Goal: Task Accomplishment & Management: Use online tool/utility

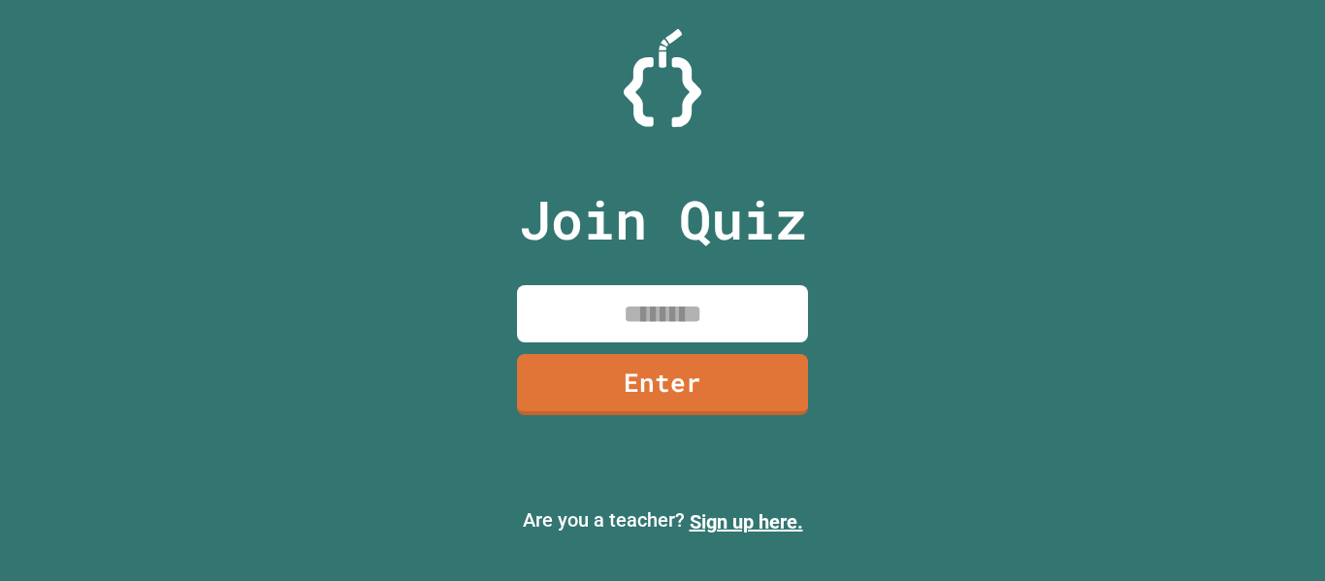
click at [781, 285] on input at bounding box center [662, 313] width 291 height 57
type input "********"
click at [775, 407] on link "Enter" at bounding box center [662, 383] width 295 height 64
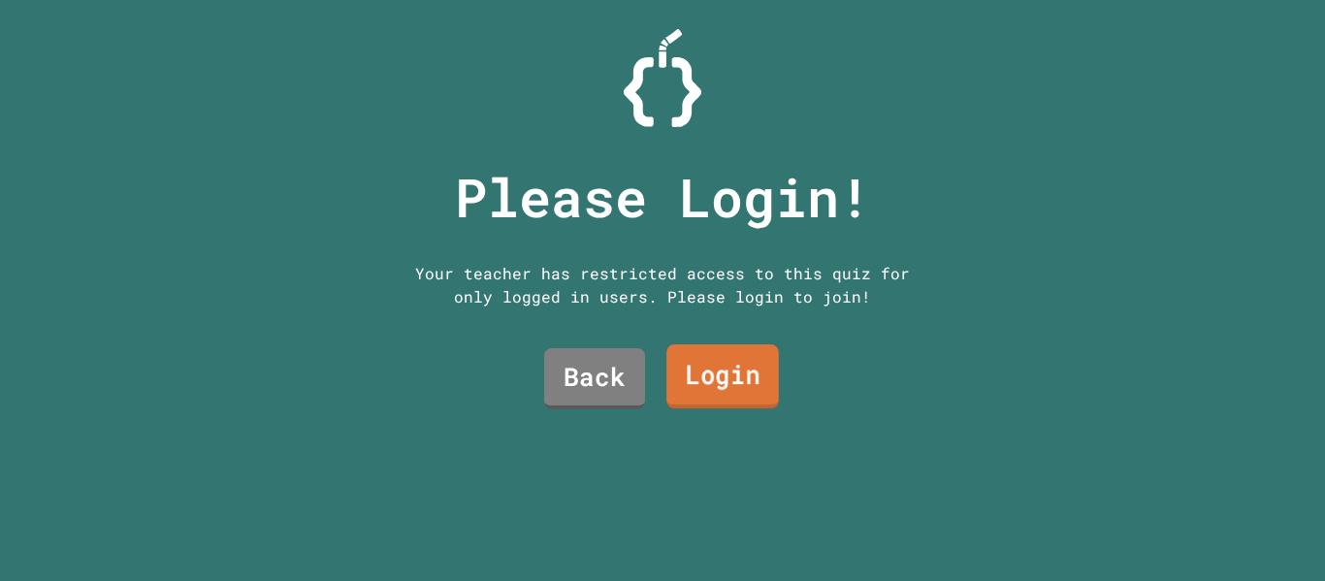
click at [743, 383] on link "Login" at bounding box center [722, 376] width 113 height 64
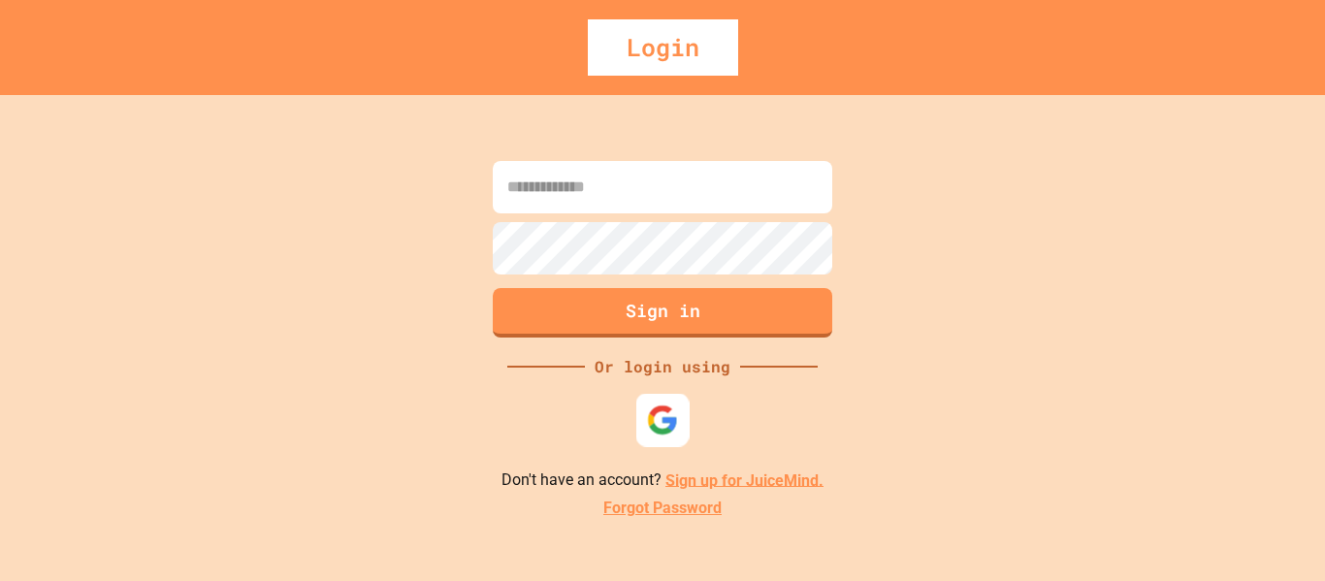
click at [667, 429] on img at bounding box center [663, 420] width 32 height 32
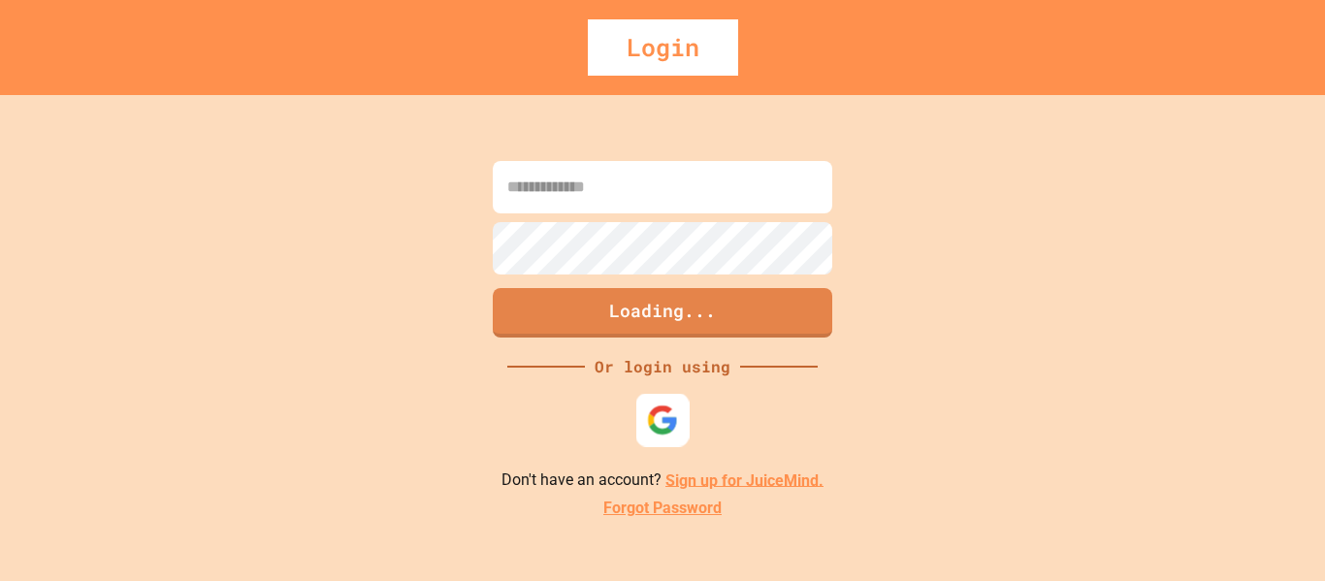
click at [655, 422] on img at bounding box center [663, 420] width 32 height 32
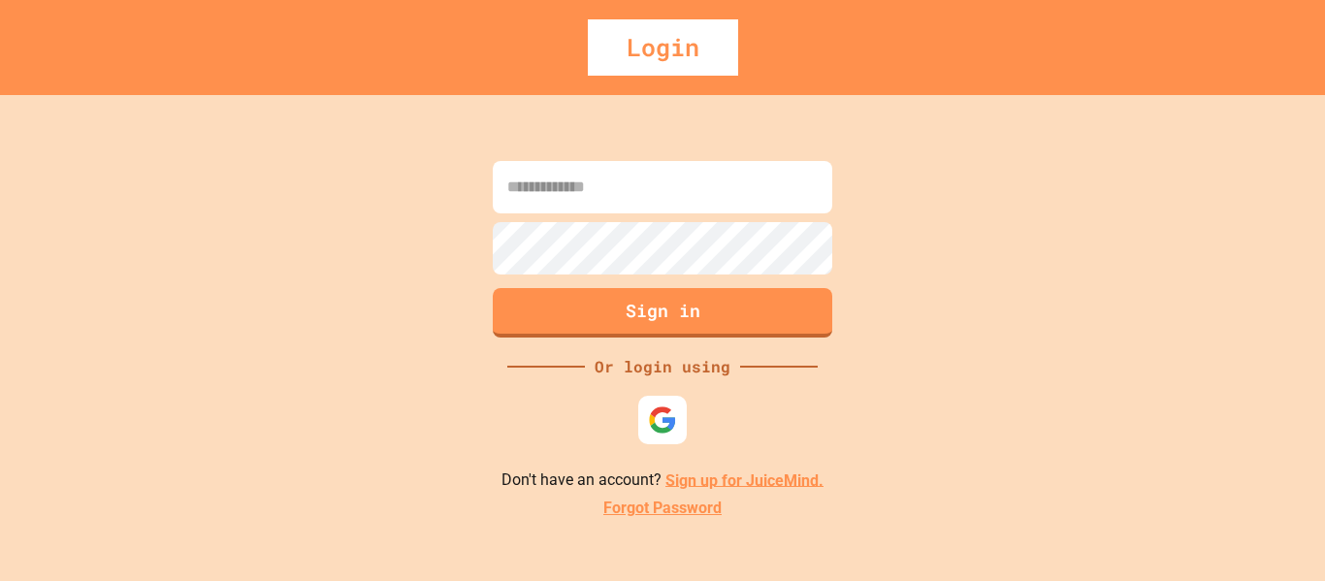
click at [730, 214] on div at bounding box center [662, 215] width 349 height 4
click at [670, 433] on img at bounding box center [663, 420] width 32 height 32
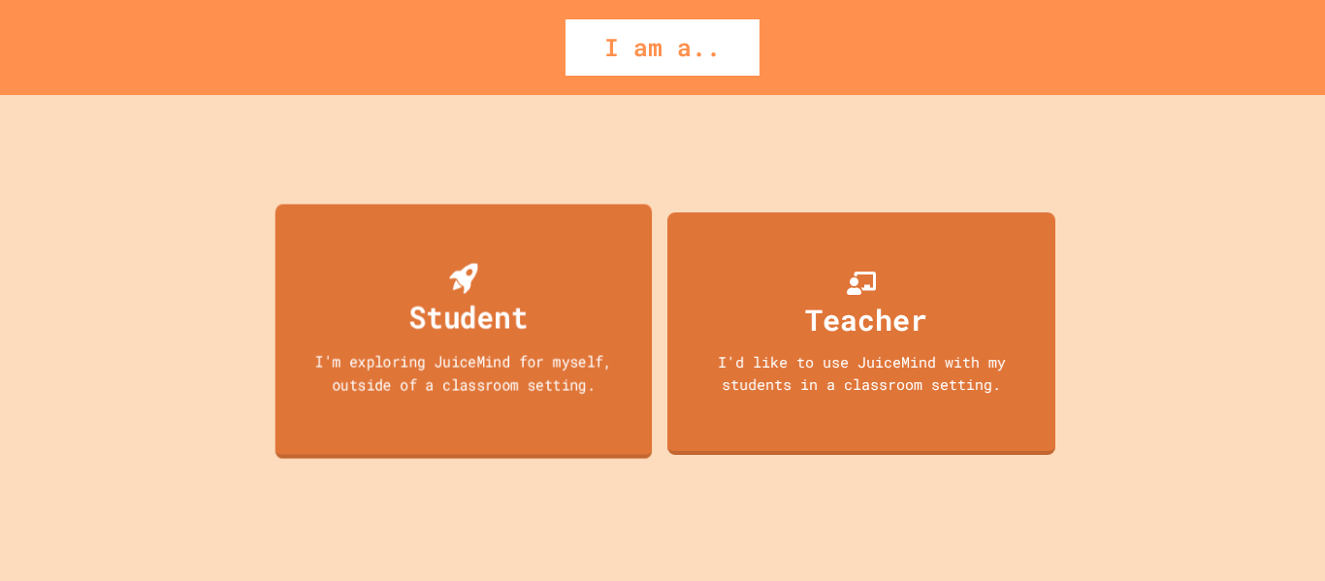
click at [567, 343] on div "Student I'm exploring JuiceMind for myself, outside of a classroom setting." at bounding box center [463, 331] width 377 height 255
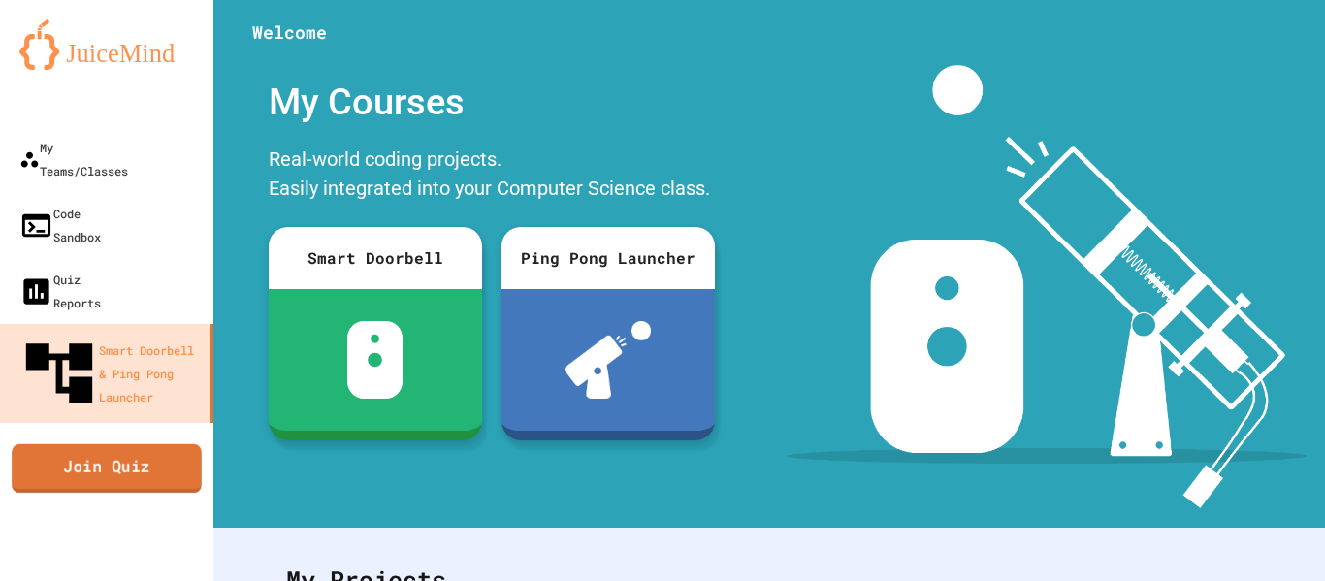
click at [151, 443] on link "Join Quiz" at bounding box center [107, 467] width 190 height 49
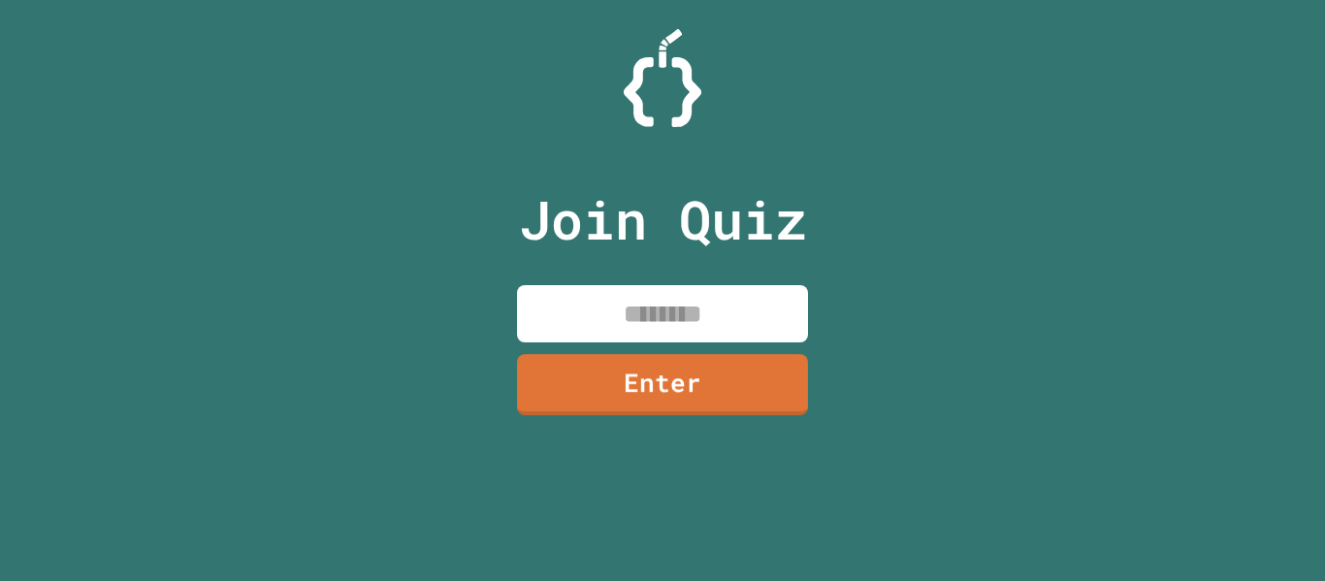
click at [679, 318] on input at bounding box center [662, 313] width 291 height 57
type input "********"
click at [683, 376] on link "Enter" at bounding box center [663, 382] width 288 height 64
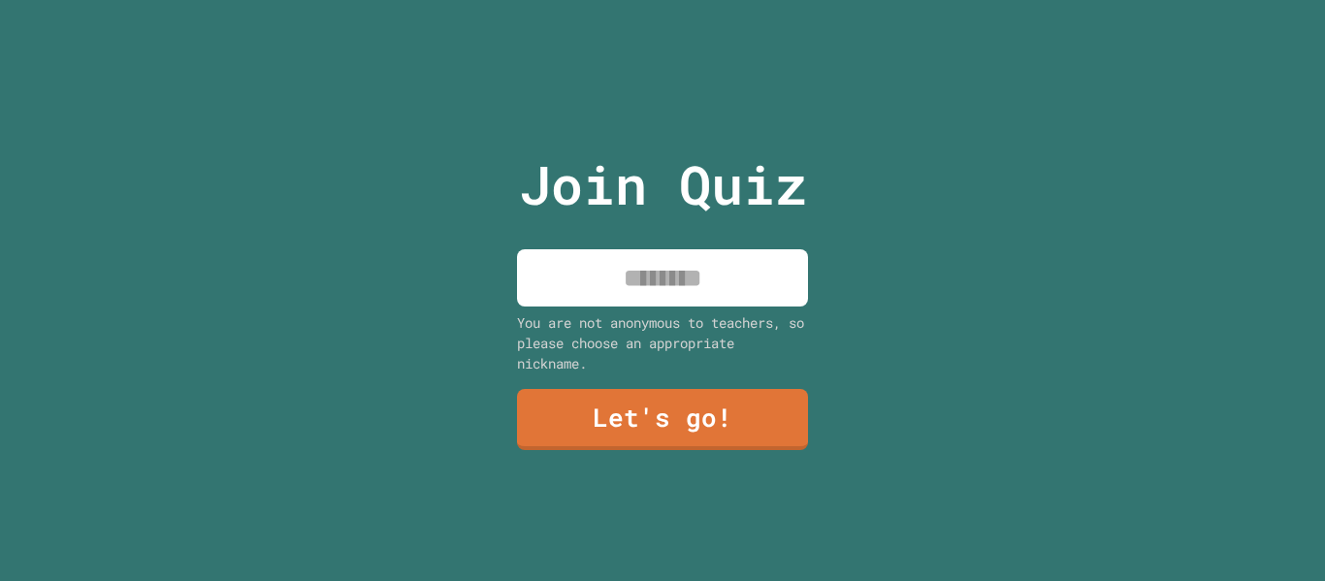
click at [720, 268] on input at bounding box center [662, 277] width 291 height 57
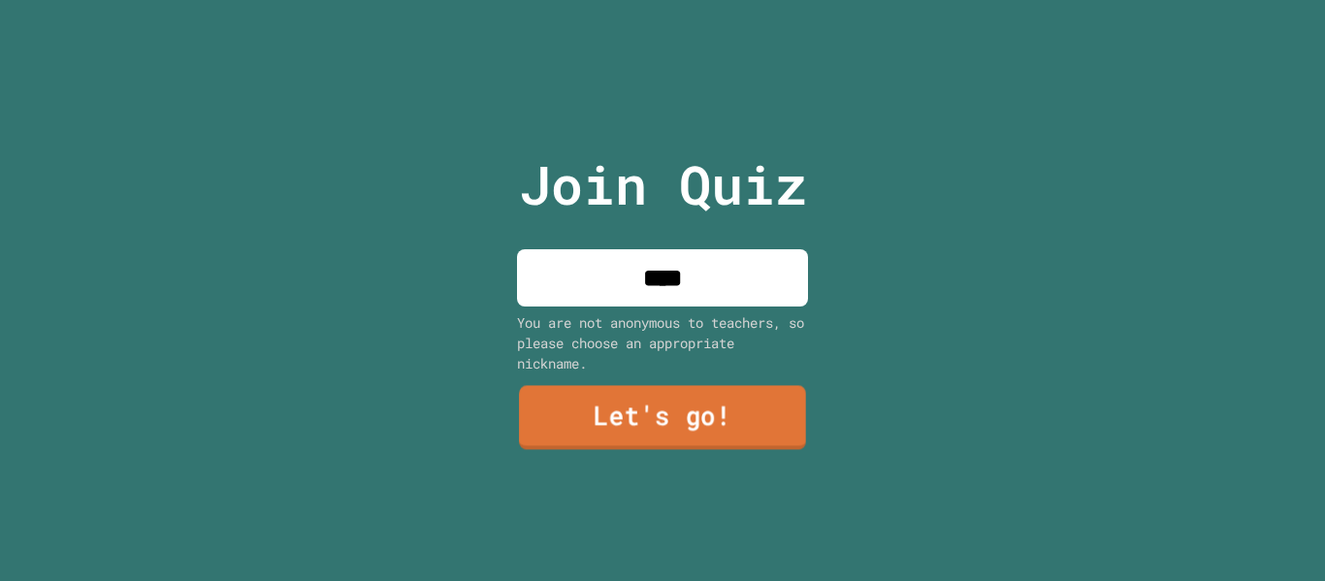
type input "****"
click at [658, 412] on link "Let's go!" at bounding box center [662, 418] width 287 height 64
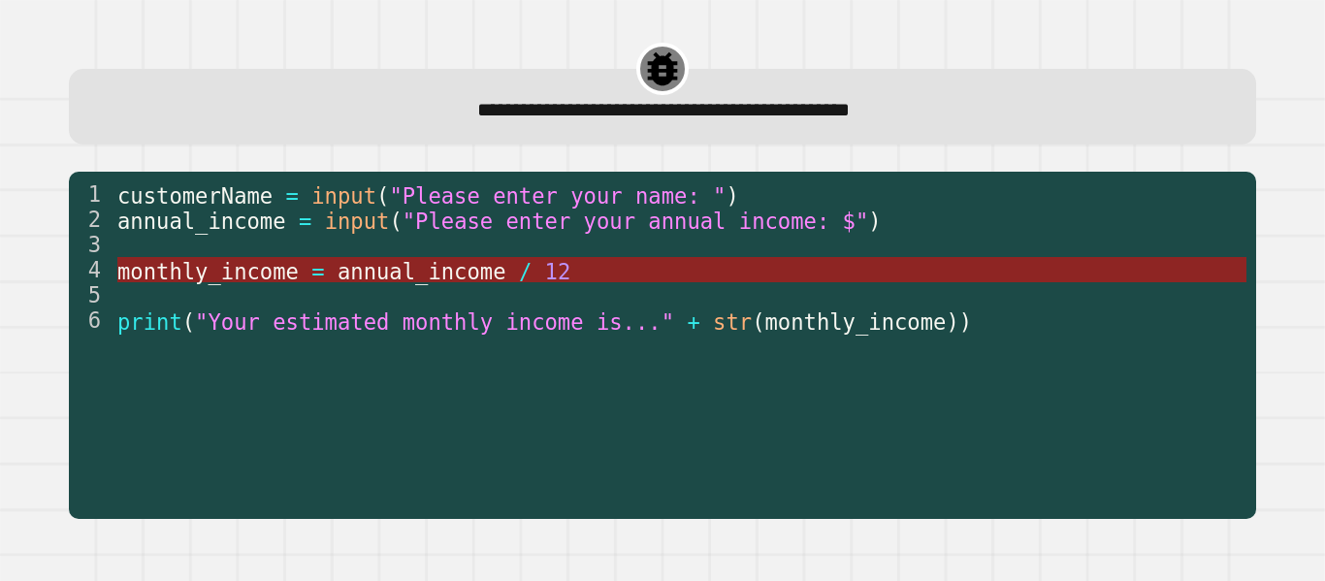
click at [466, 264] on span "annual_income" at bounding box center [422, 270] width 169 height 25
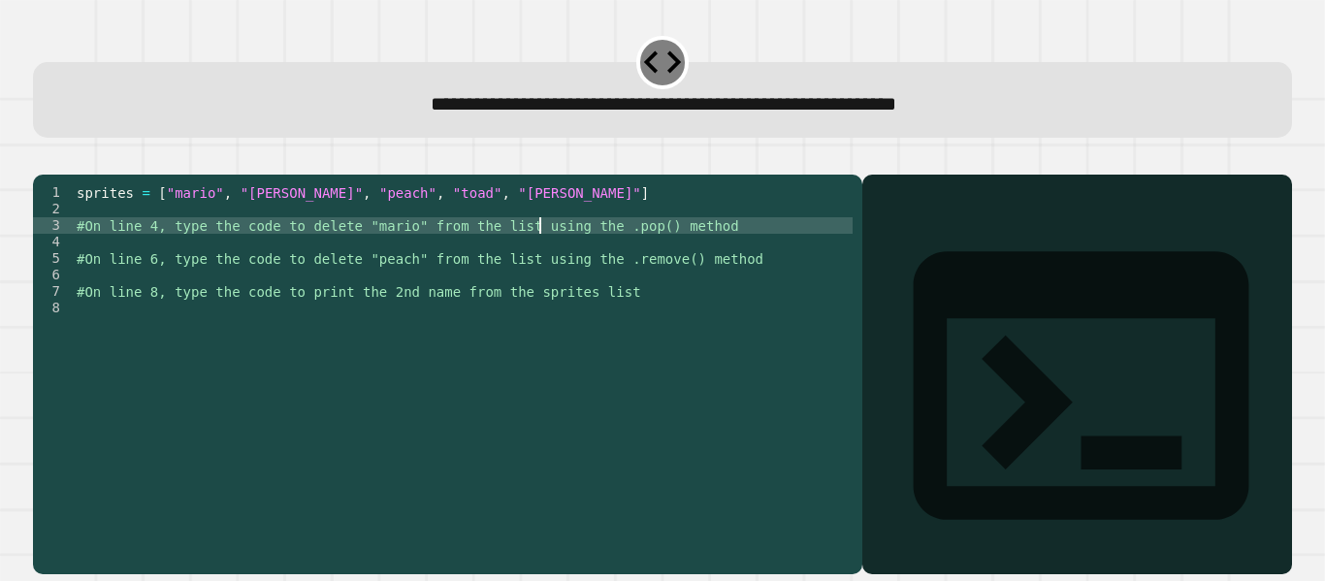
click at [538, 247] on div "sprites = [ "mario" , "[PERSON_NAME]" , "peach" , "toad" , "[PERSON_NAME]" ] #O…" at bounding box center [463, 357] width 780 height 346
click at [730, 246] on div "sprites = [ "mario" , "[PERSON_NAME]" , "peach" , "toad" , "[PERSON_NAME]" ] #O…" at bounding box center [463, 357] width 780 height 346
type textarea "**********"
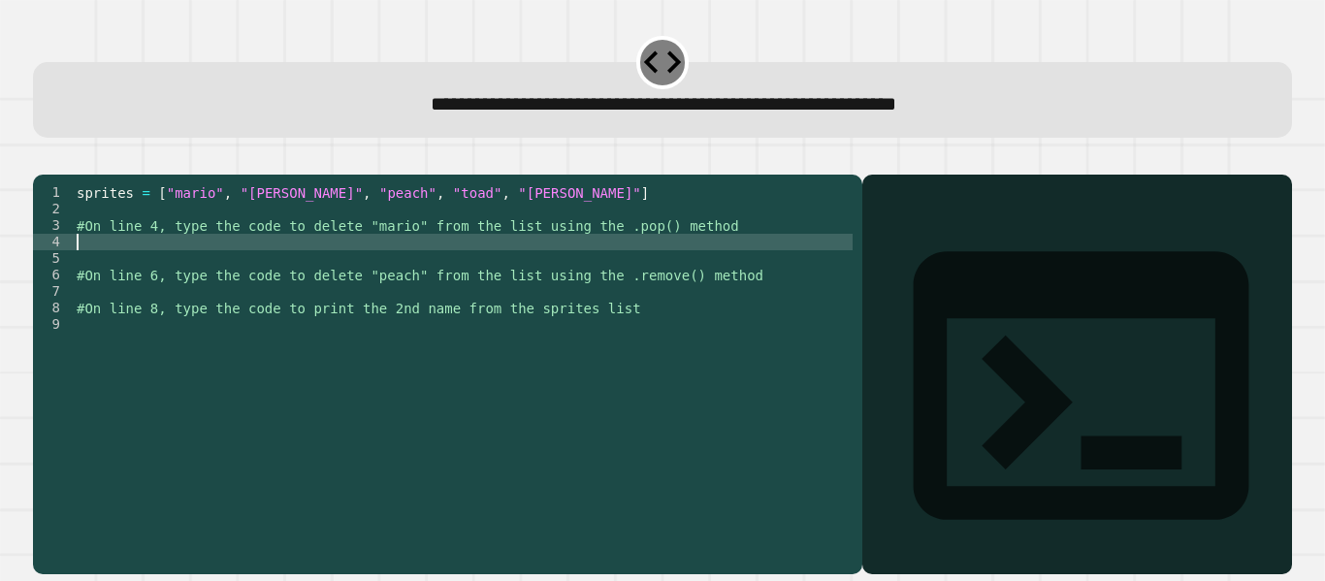
type textarea "*"
type textarea "**********"
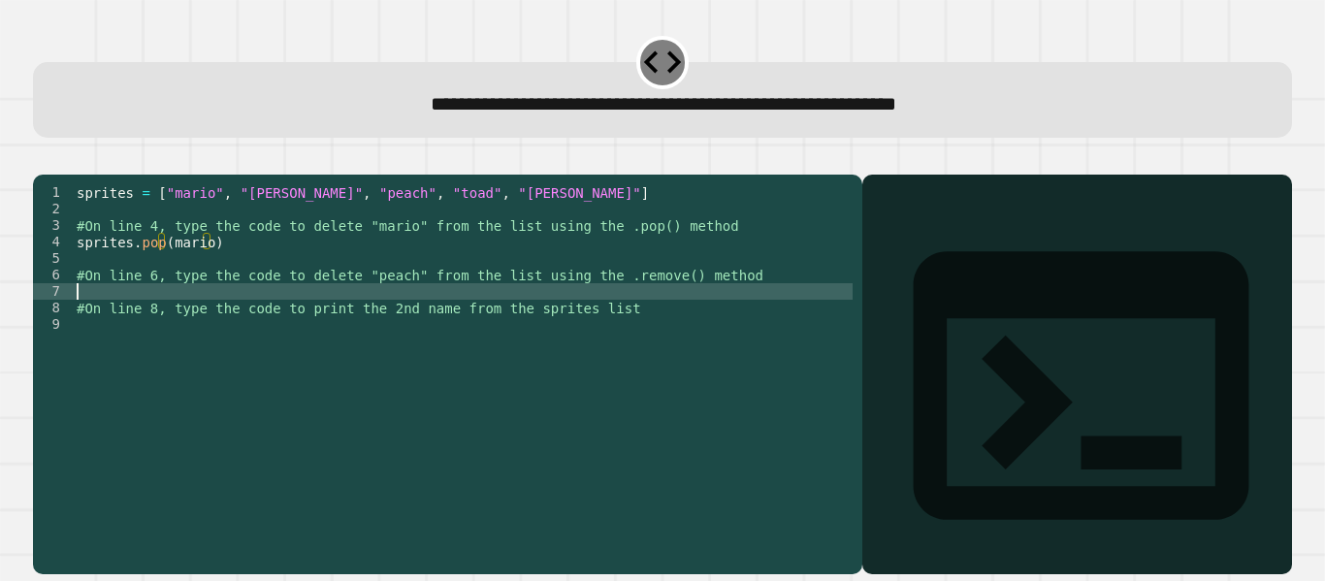
click at [567, 325] on div "sprites = [ "mario" , "[PERSON_NAME]" , "peach" , "toad" , "[PERSON_NAME]" ] #O…" at bounding box center [463, 357] width 780 height 346
type textarea "**********"
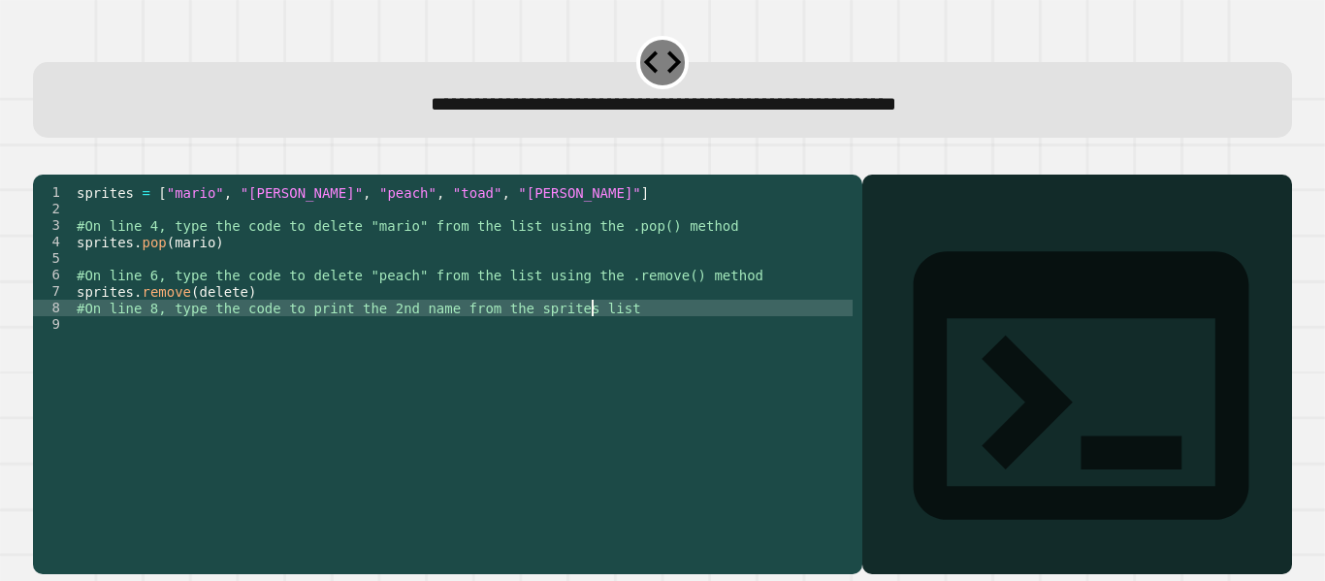
click at [664, 332] on div "sprites = [ "mario" , "[PERSON_NAME]" , "peach" , "toad" , "[PERSON_NAME]" ] #O…" at bounding box center [463, 357] width 780 height 346
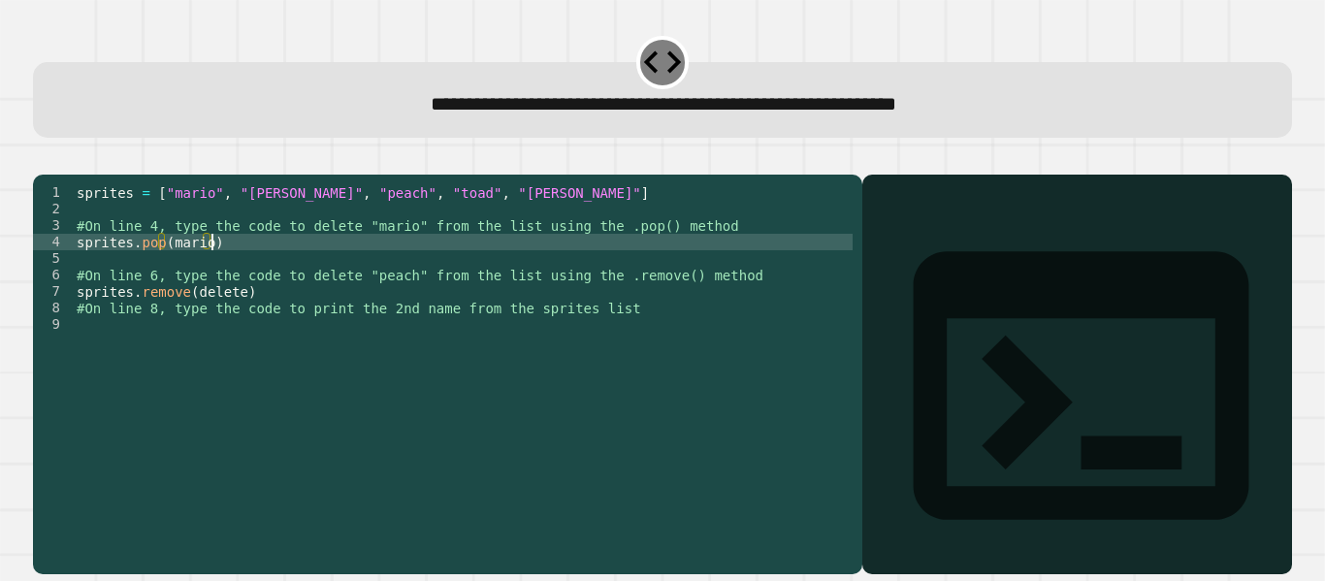
click at [302, 269] on div "sprites = [ "mario" , "[PERSON_NAME]" , "peach" , "toad" , "[PERSON_NAME]" ] #O…" at bounding box center [463, 357] width 780 height 346
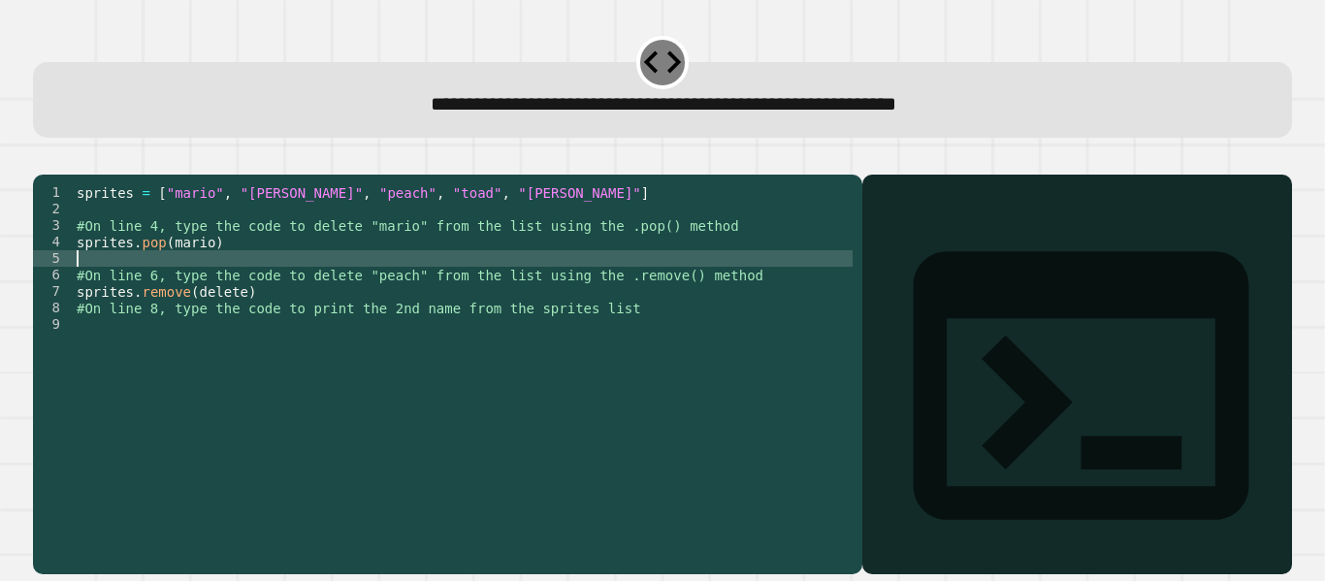
click at [302, 279] on div "sprites = [ "mario" , "[PERSON_NAME]" , "peach" , "toad" , "[PERSON_NAME]" ] #O…" at bounding box center [463, 357] width 780 height 346
type textarea "*"
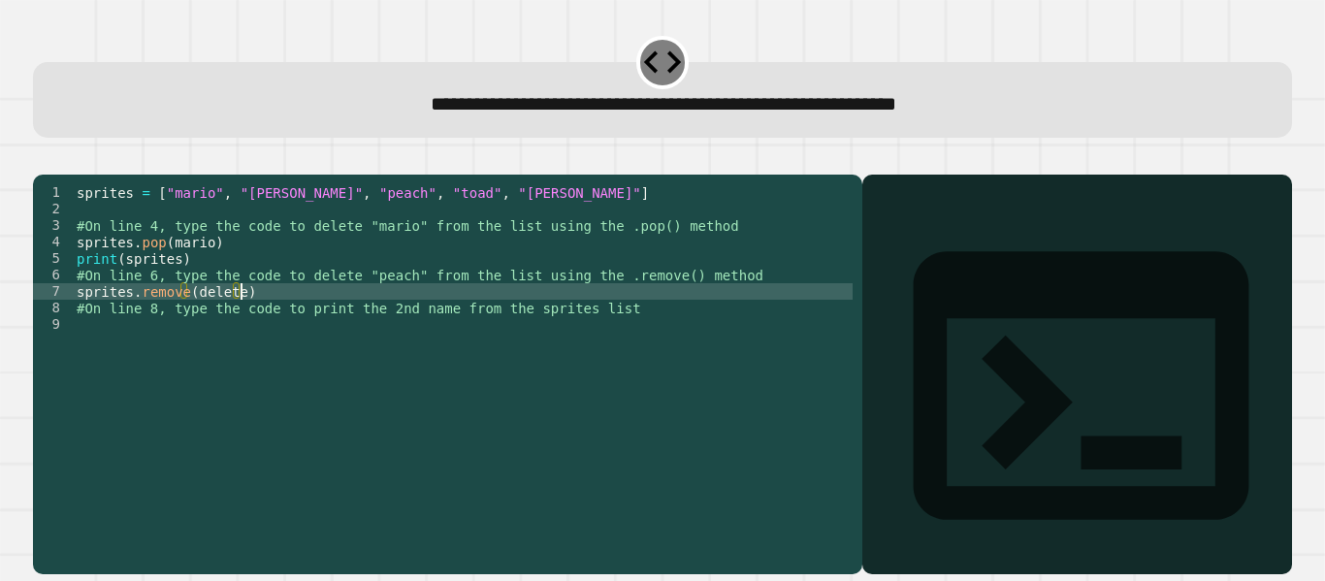
click at [243, 312] on div "sprites = [ "mario" , "[PERSON_NAME]" , "peach" , "toad" , "[PERSON_NAME]" ] #O…" at bounding box center [463, 357] width 780 height 346
type textarea "**********"
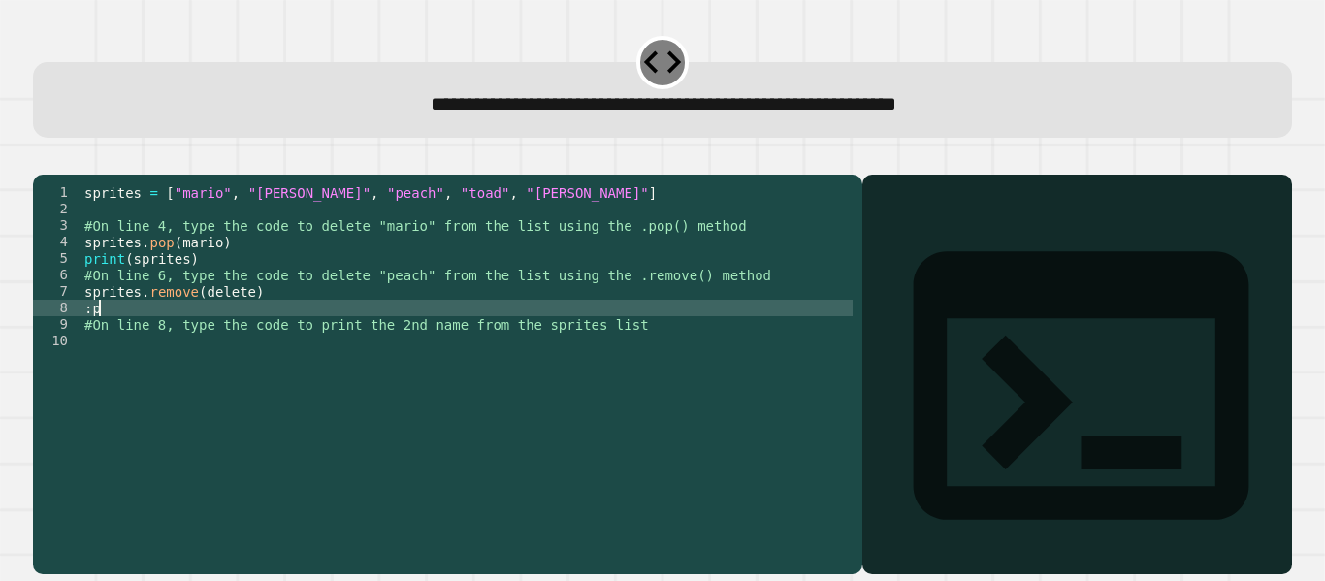
scroll to position [0, 0]
type textarea "*"
click at [302, 344] on div "sprites = [ "mario" , "[PERSON_NAME]" , "peach" , "toad" , "[PERSON_NAME]" ] #O…" at bounding box center [467, 357] width 773 height 346
click at [646, 340] on div "sprites = [ "mario" , "[PERSON_NAME]" , "peach" , "toad" , "[PERSON_NAME]" ] #O…" at bounding box center [467, 357] width 773 height 346
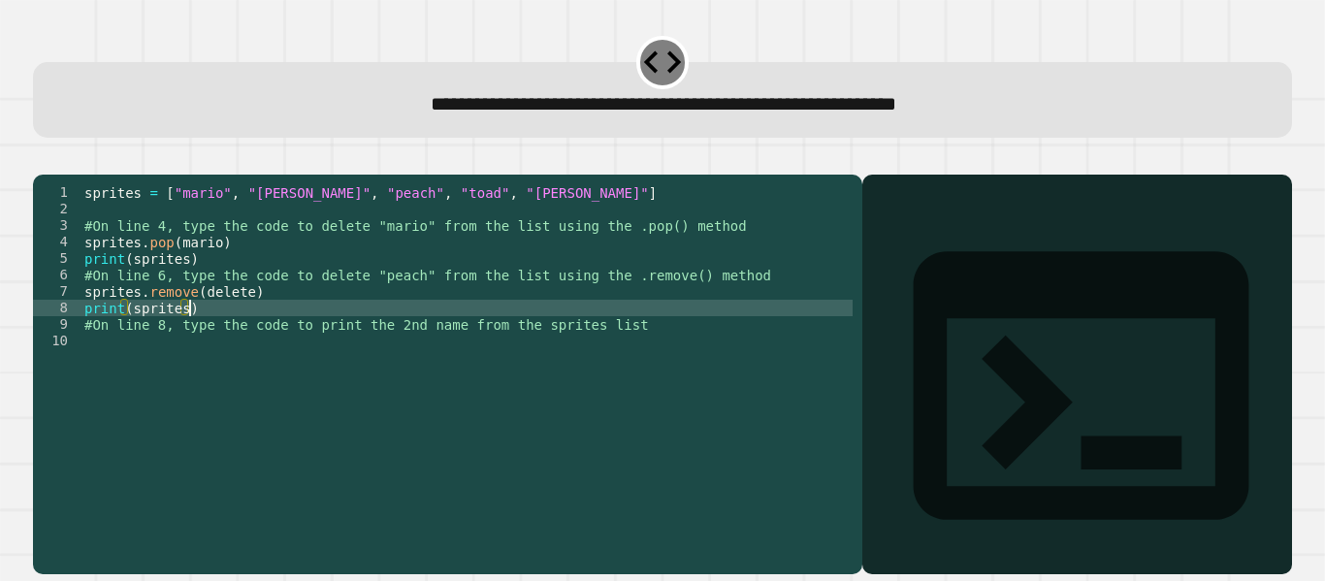
click at [638, 357] on div "sprites = [ "mario" , "[PERSON_NAME]" , "peach" , "toad" , "[PERSON_NAME]" ] #O…" at bounding box center [467, 357] width 773 height 346
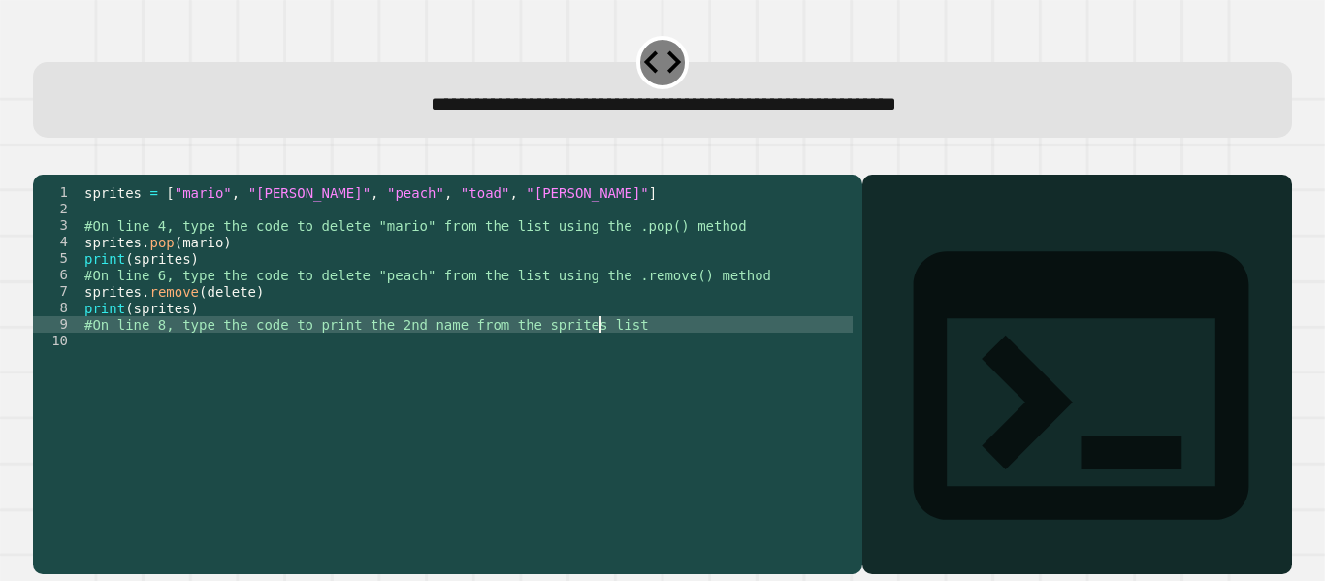
type textarea "**********"
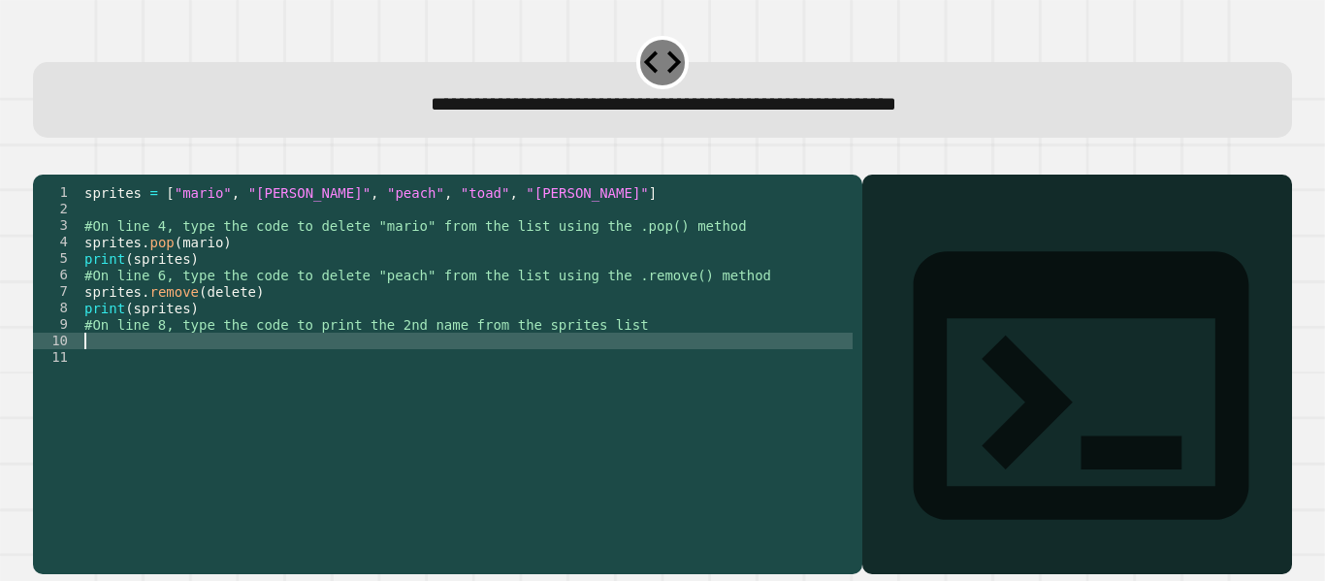
type textarea "*"
type textarea "**********"
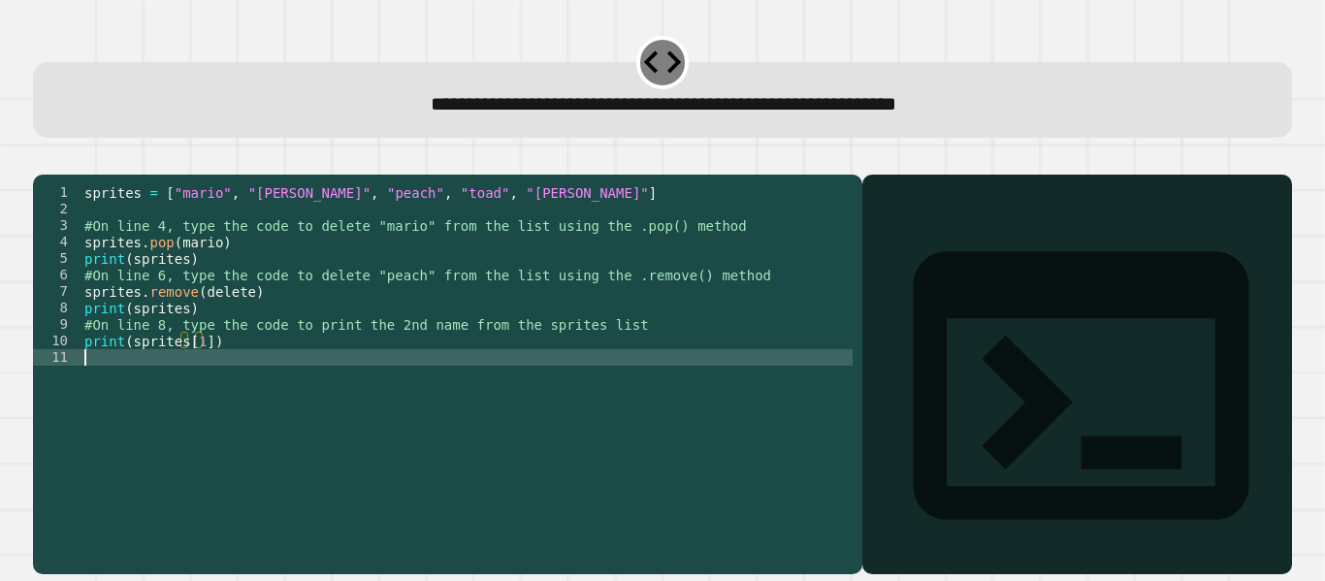
click at [439, 445] on div "sprites = [ "mario" , "[PERSON_NAME]" , "peach" , "toad" , "[PERSON_NAME]" ] #O…" at bounding box center [467, 357] width 773 height 346
click at [43, 159] on icon "button" at bounding box center [43, 159] width 0 height 0
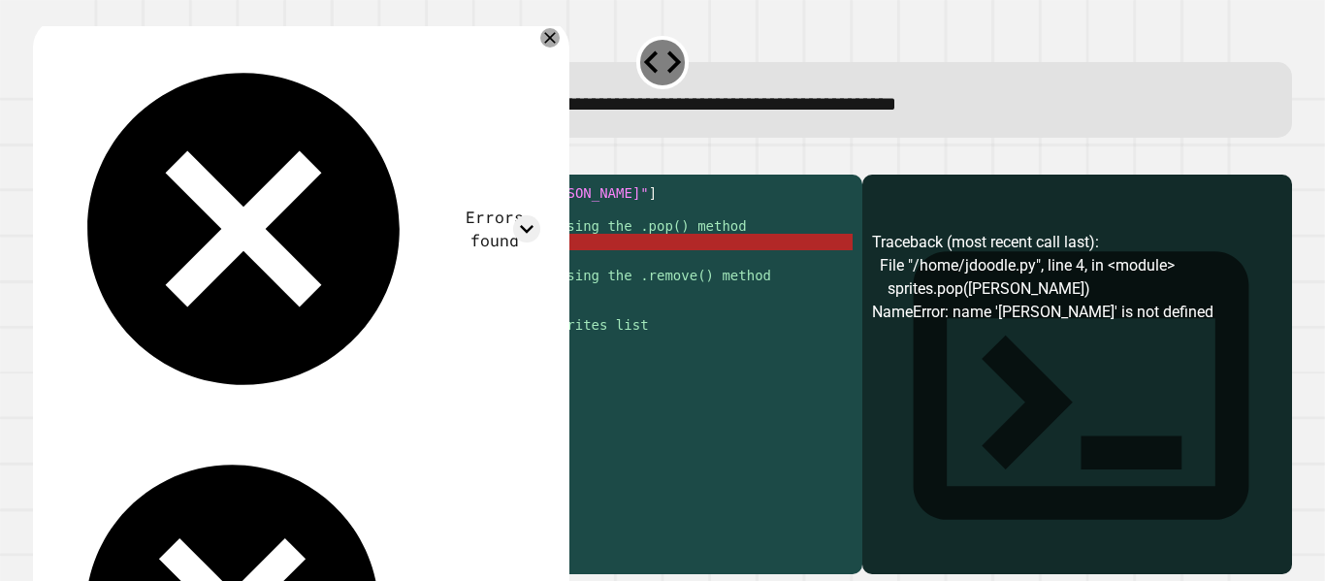
click at [161, 274] on div "sprites = [ "mario" , "[PERSON_NAME]" , "peach" , "toad" , "[PERSON_NAME]" ] #O…" at bounding box center [467, 357] width 773 height 346
click at [170, 278] on div "sprites = [ "mario" , "[PERSON_NAME]" , "peach" , "toad" , "[PERSON_NAME]" ] #O…" at bounding box center [467, 357] width 773 height 346
click at [174, 273] on div "sprites = [ "mario" , "[PERSON_NAME]" , "peach" , "toad" , "[PERSON_NAME]" ] #O…" at bounding box center [467, 357] width 773 height 346
click at [520, 215] on icon at bounding box center [526, 228] width 26 height 26
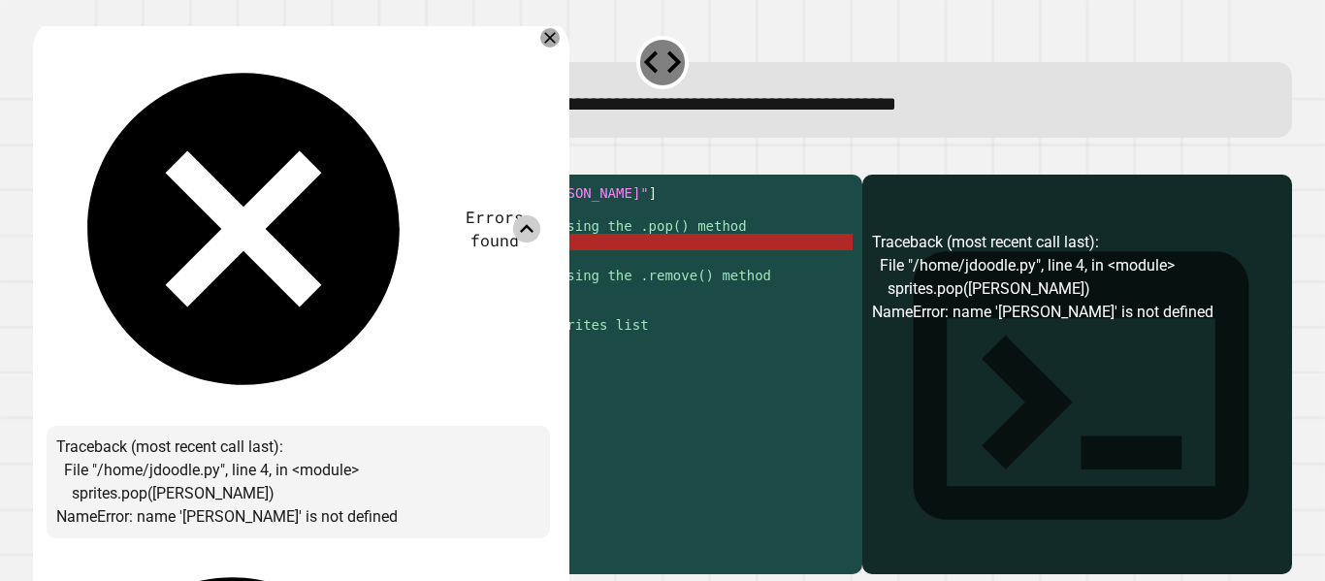
click at [545, 54] on div "Errors found Traceback (most recent call last): File "/home/jdoodle.py", line 4…" at bounding box center [298, 556] width 503 height 1048
click at [547, 47] on icon at bounding box center [549, 37] width 23 height 23
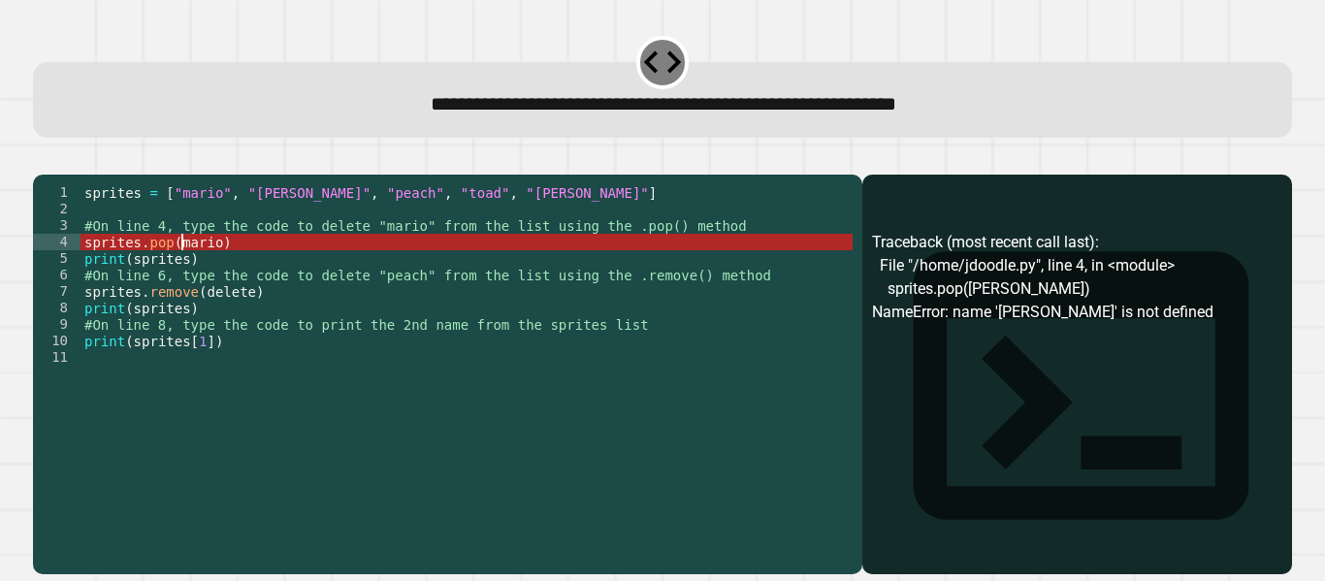
click at [180, 265] on div "sprites = [ "mario" , "[PERSON_NAME]" , "peach" , "toad" , "[PERSON_NAME]" ] #O…" at bounding box center [467, 357] width 773 height 346
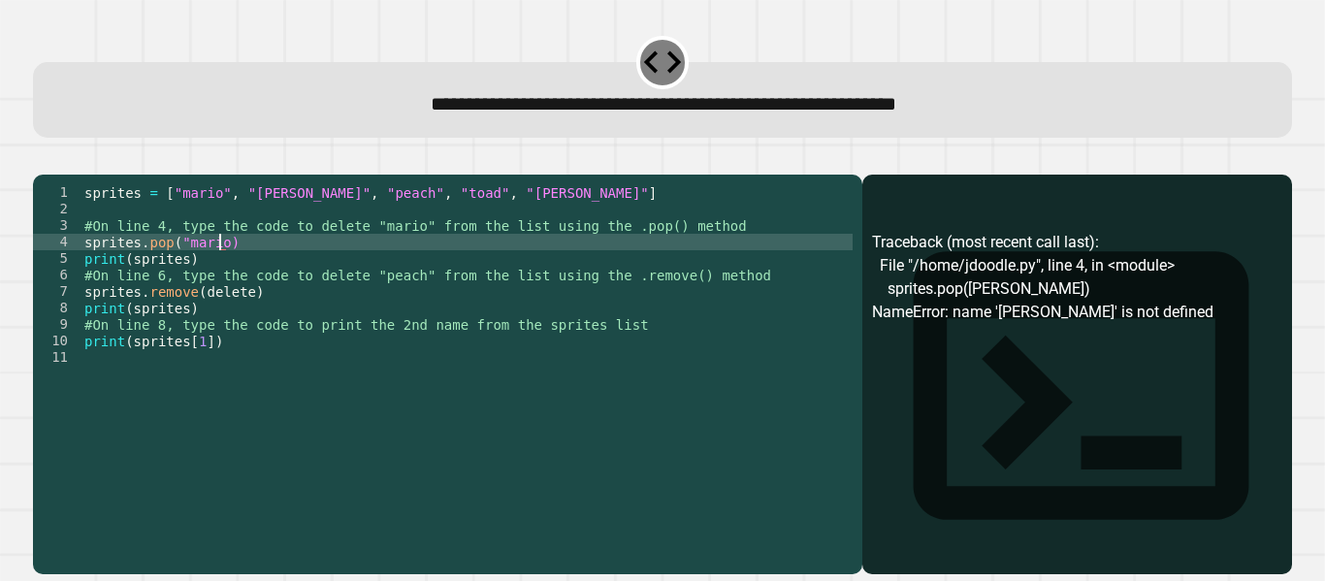
scroll to position [0, 10]
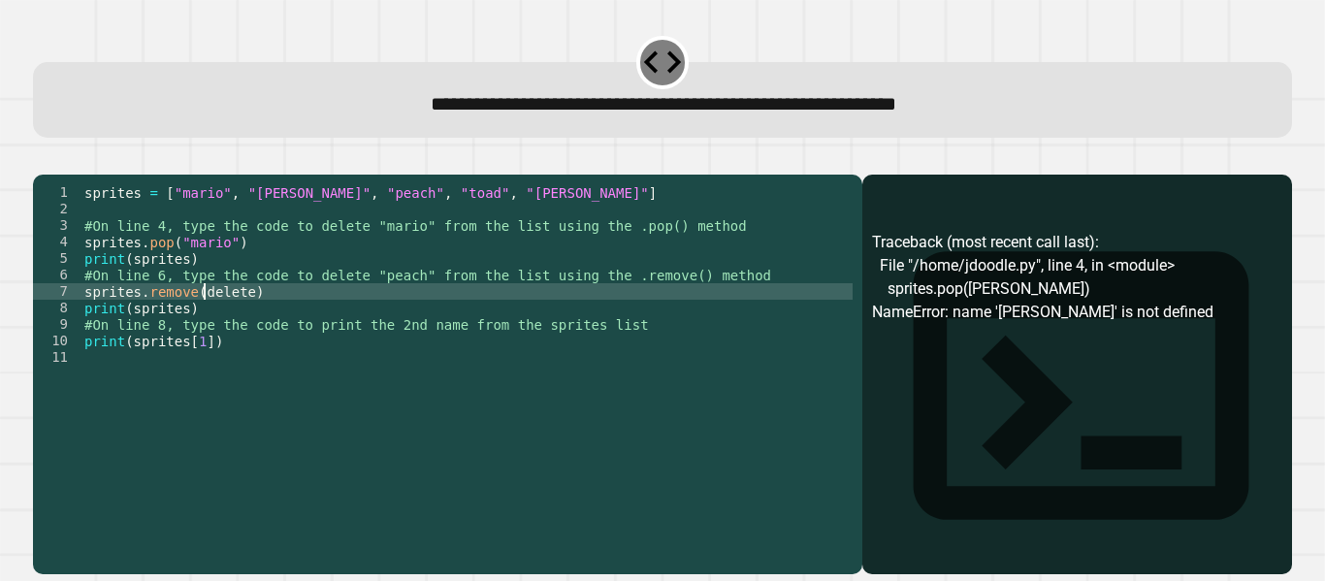
click at [204, 323] on div "sprites = [ "mario" , "[PERSON_NAME]" , "peach" , "toad" , "[PERSON_NAME]" ] #O…" at bounding box center [467, 357] width 773 height 346
type textarea "**********"
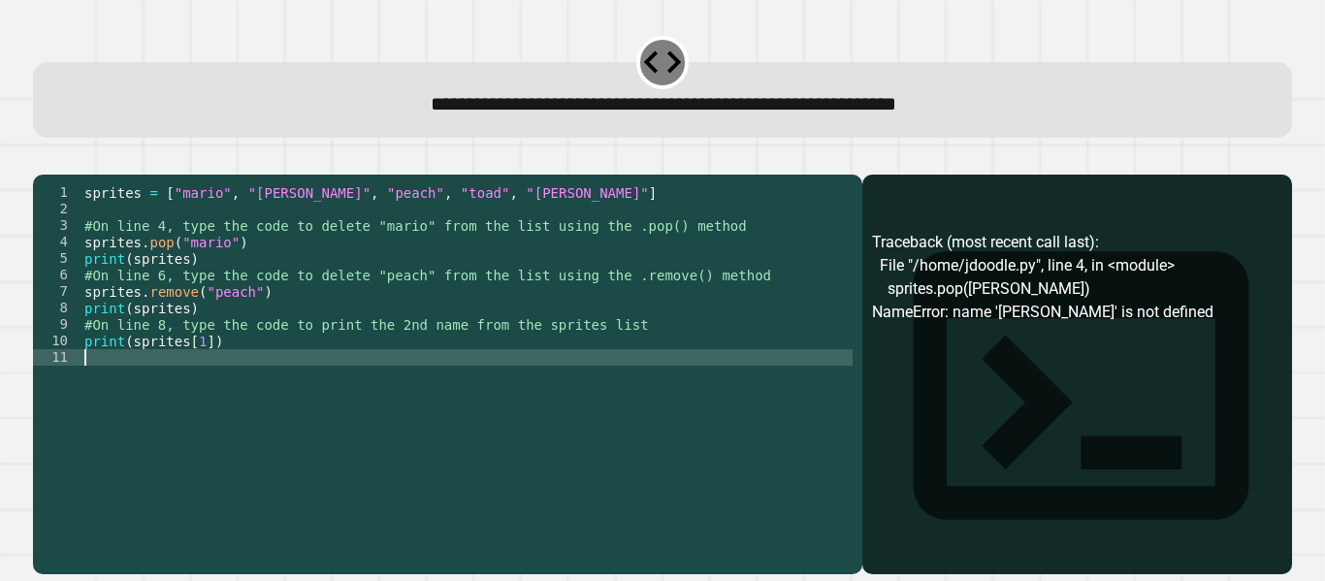
click at [372, 408] on div "sprites = [ "mario" , "[PERSON_NAME]" , "peach" , "toad" , "[PERSON_NAME]" ] #O…" at bounding box center [467, 357] width 773 height 346
click at [43, 159] on icon "button" at bounding box center [43, 159] width 0 height 0
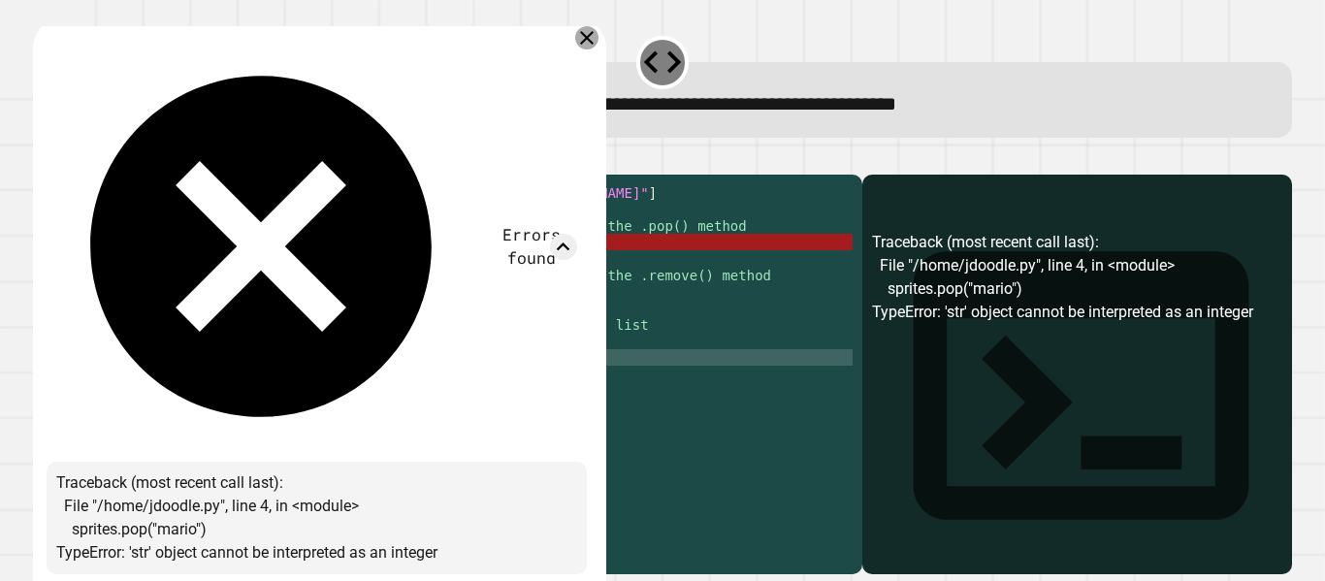
click at [599, 38] on icon at bounding box center [586, 37] width 23 height 23
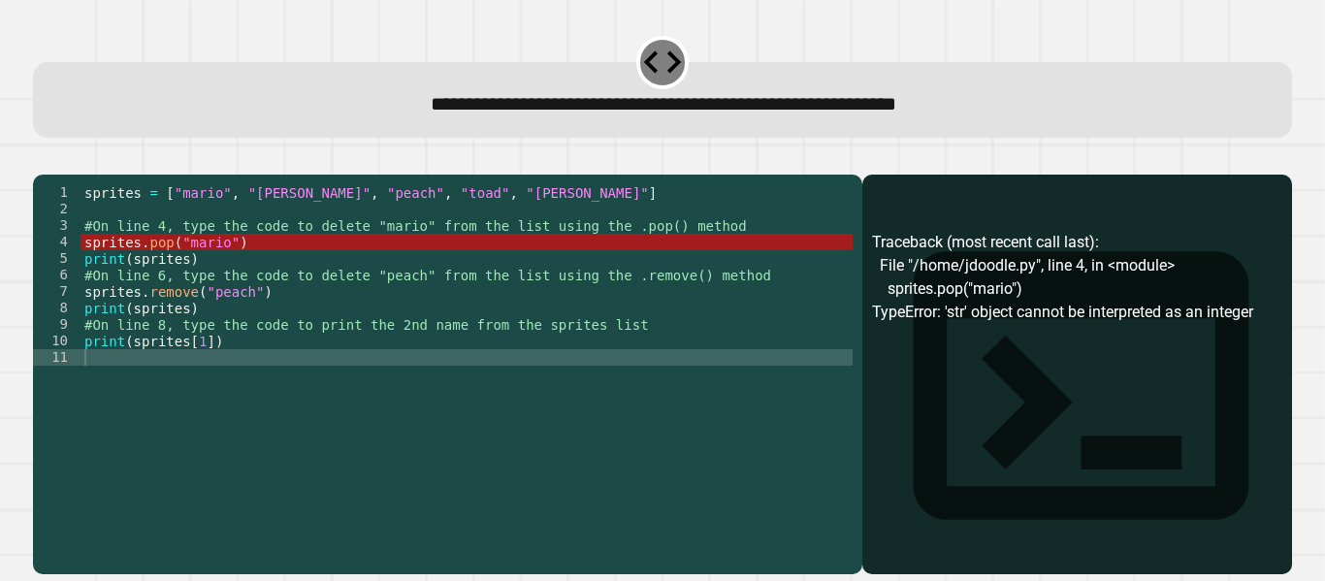
click at [61, 170] on icon "button" at bounding box center [55, 171] width 11 height 14
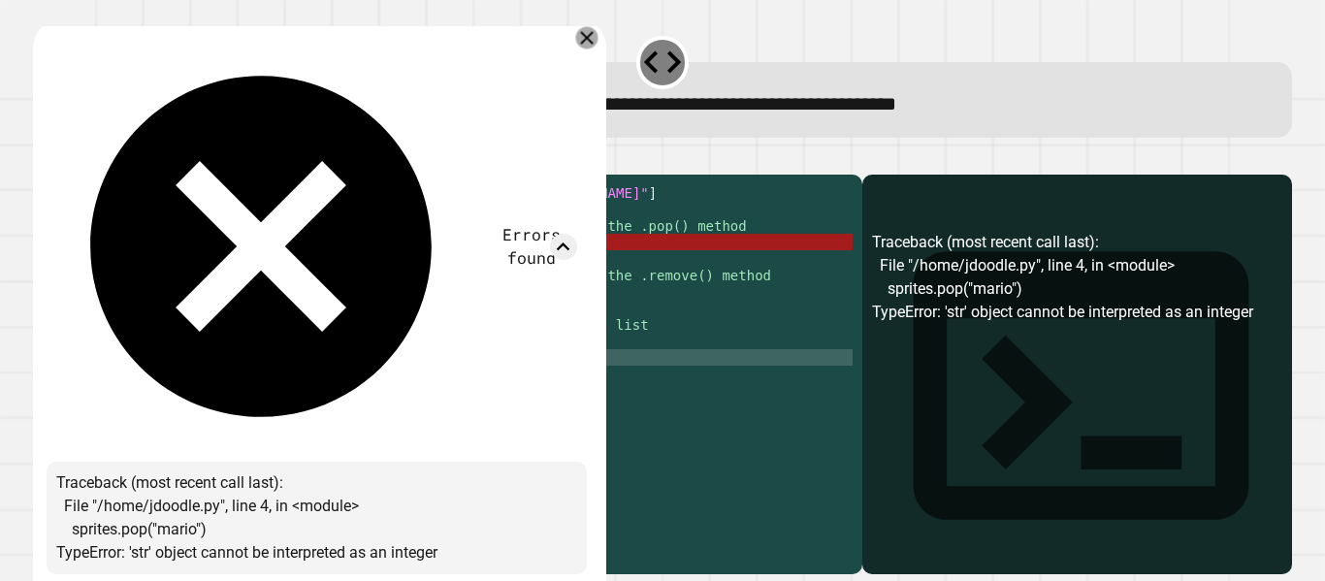
click at [598, 40] on div at bounding box center [586, 38] width 22 height 22
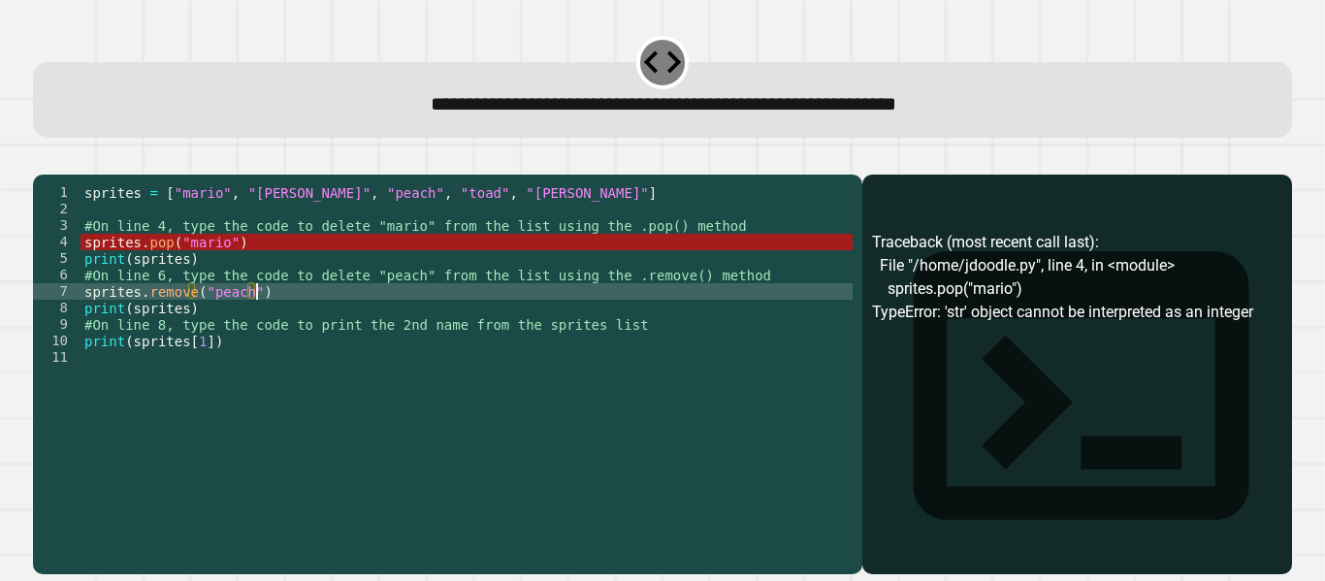
click at [274, 317] on div "sprites = [ "mario" , "[PERSON_NAME]" , "peach" , "toad" , "[PERSON_NAME]" ] #O…" at bounding box center [467, 357] width 773 height 346
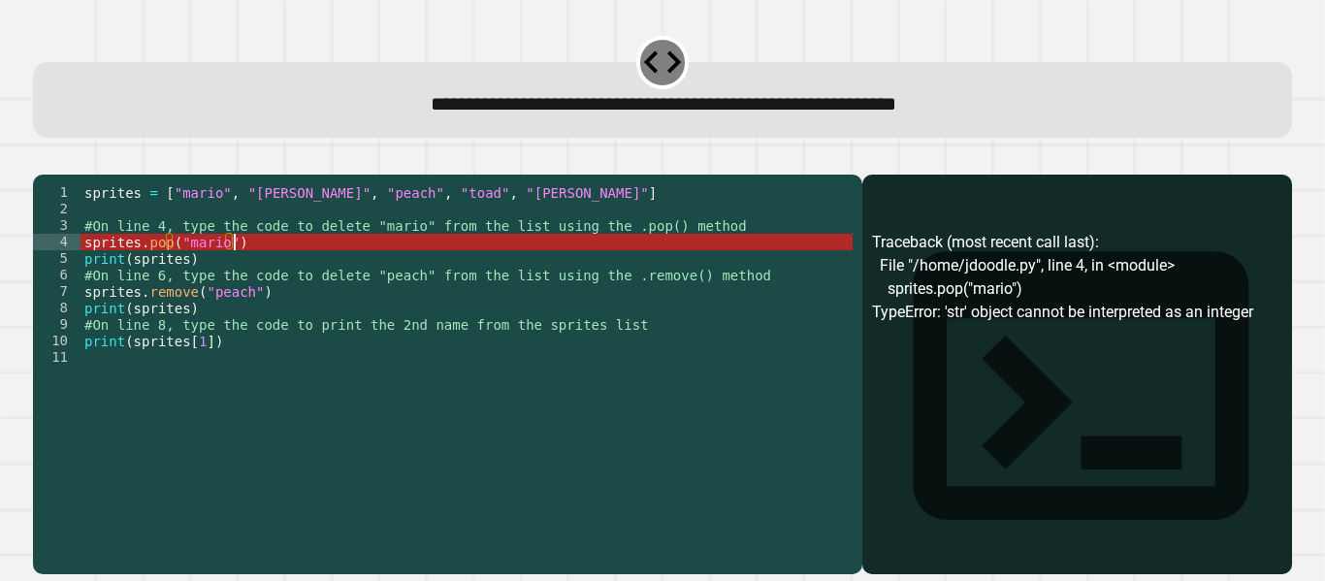
click at [233, 269] on div "sprites = [ "mario" , "[PERSON_NAME]" , "peach" , "toad" , "[PERSON_NAME]" ] #O…" at bounding box center [467, 357] width 773 height 346
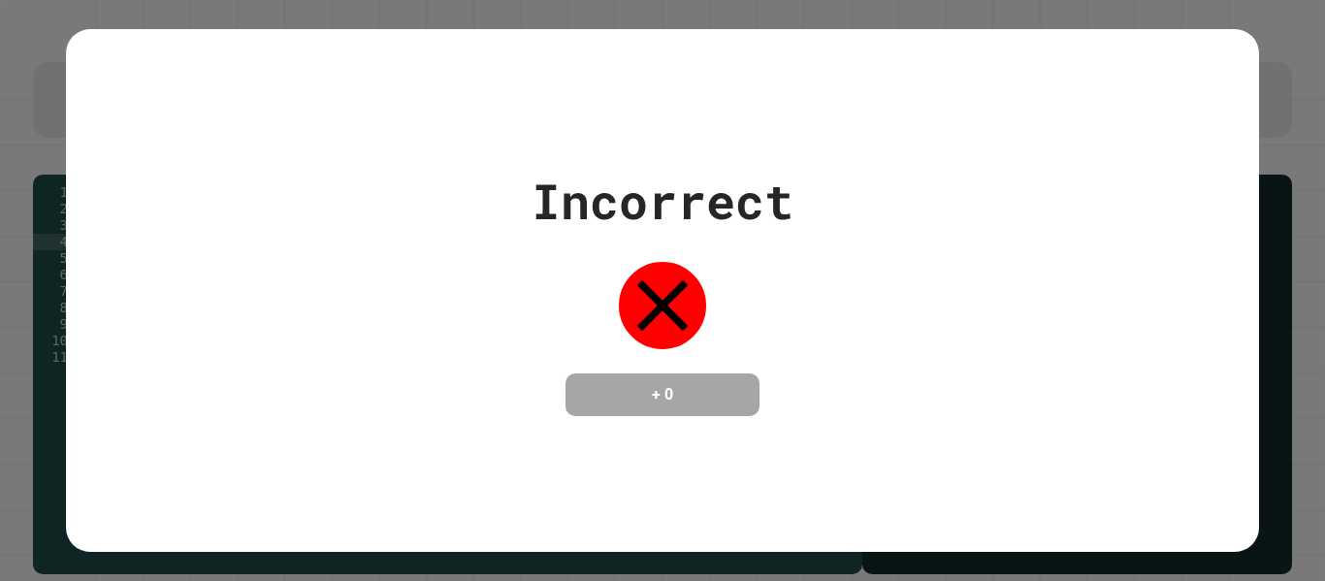
type textarea "**********"
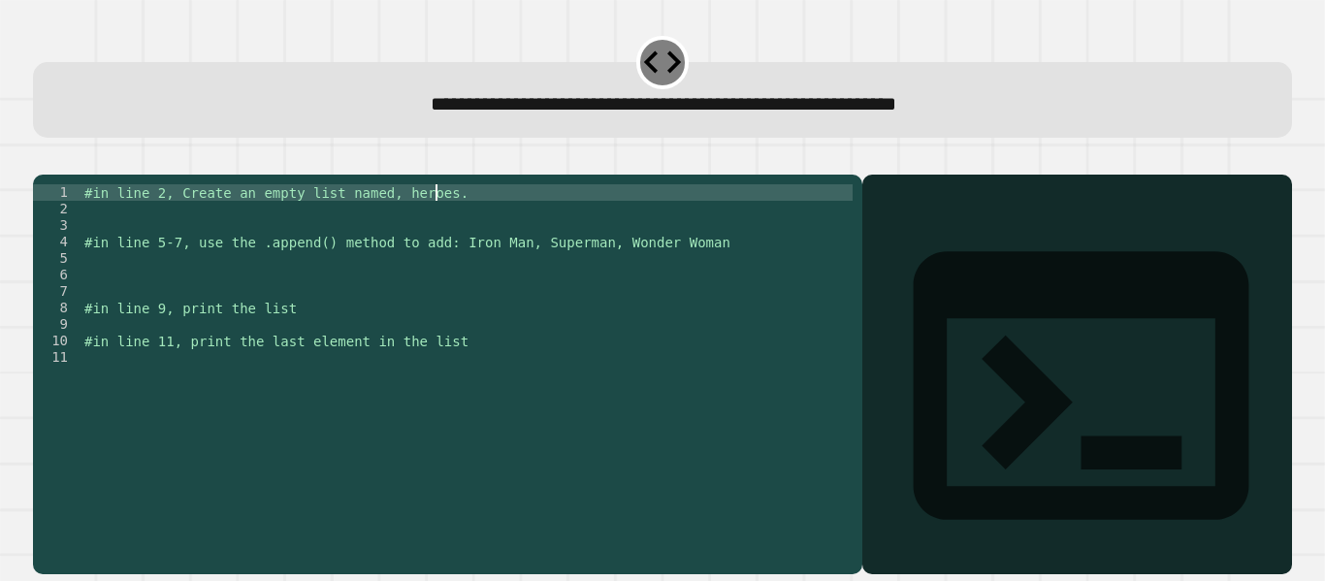
click at [435, 226] on div "#in line 2, Create an empty list named, heroes. #in line 5-7, use the .append()…" at bounding box center [467, 357] width 773 height 346
type textarea "**********"
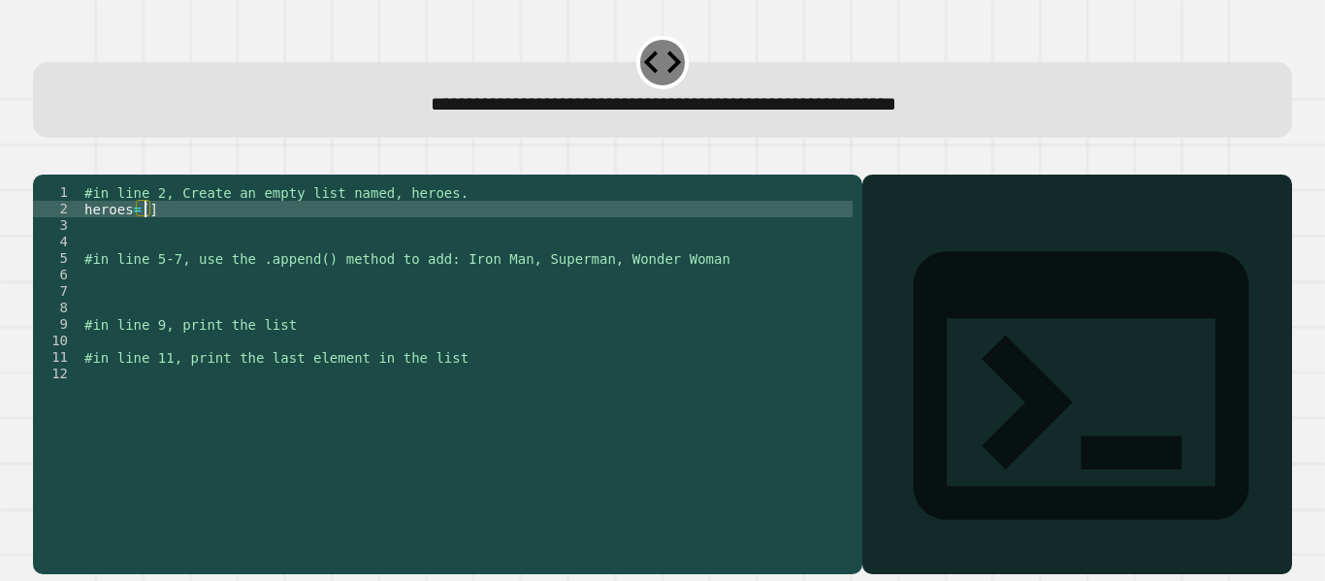
scroll to position [0, 5]
type textarea "*********"
click at [318, 265] on div "#in line 2, Create an empty list named, heroes. heroes = [ ] #in line 5-7, use …" at bounding box center [467, 357] width 773 height 346
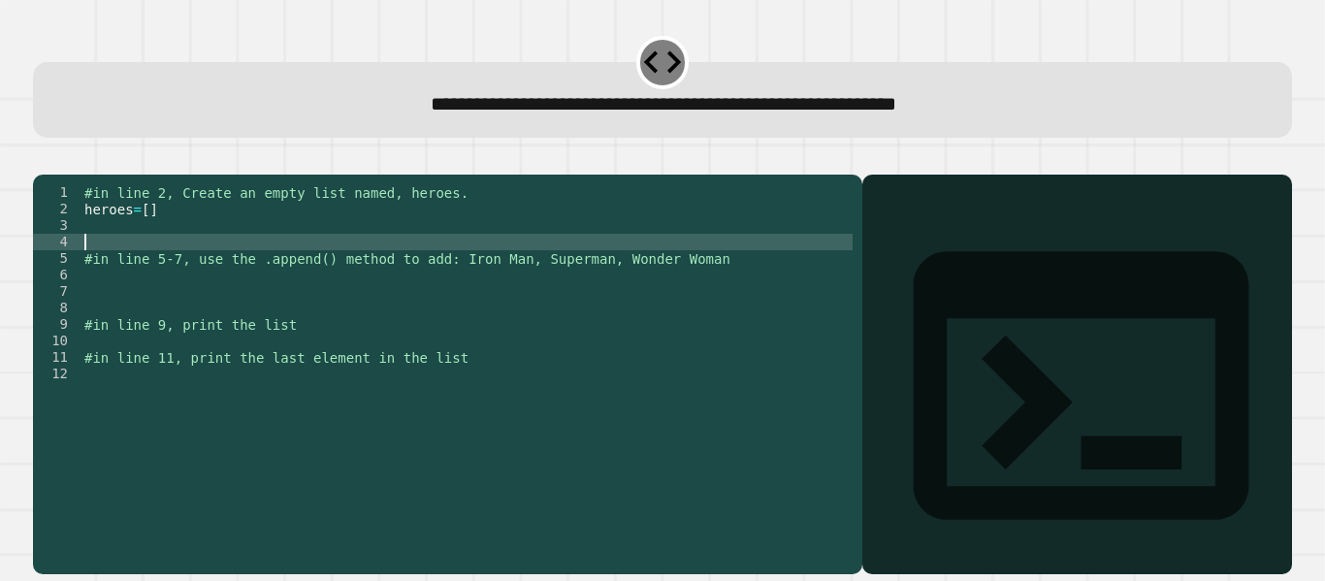
scroll to position [0, 0]
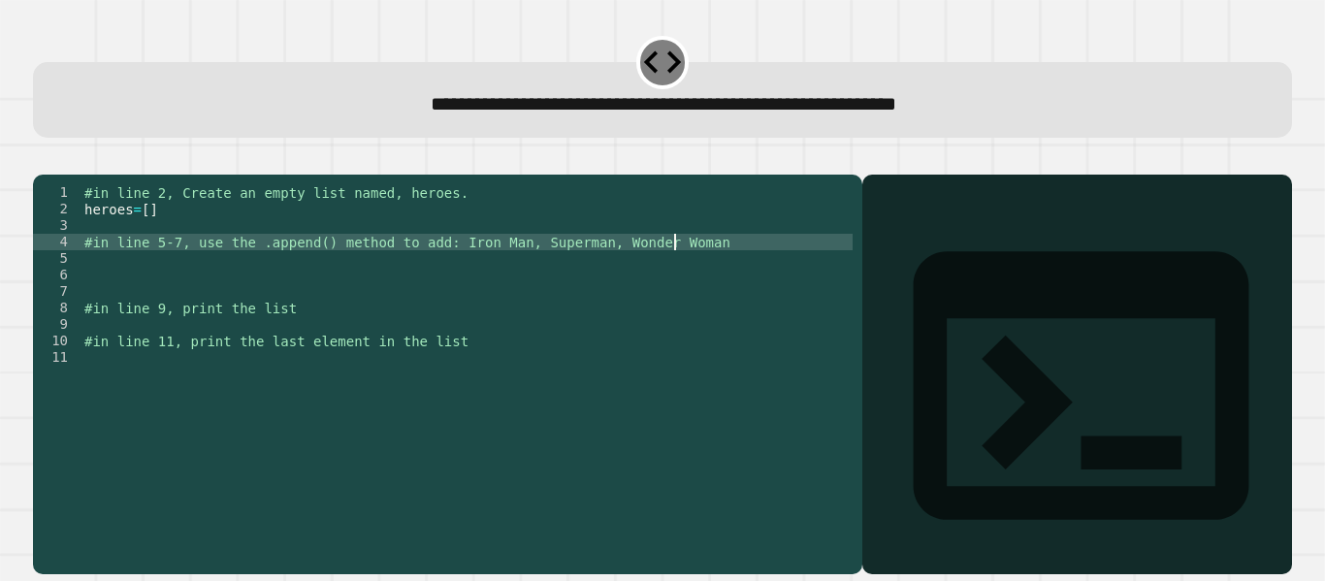
click at [681, 261] on div "#in line 2, Create an empty list named, heroes. heroes = [ ] #in line 5-7, use …" at bounding box center [467, 357] width 773 height 346
type textarea "**********"
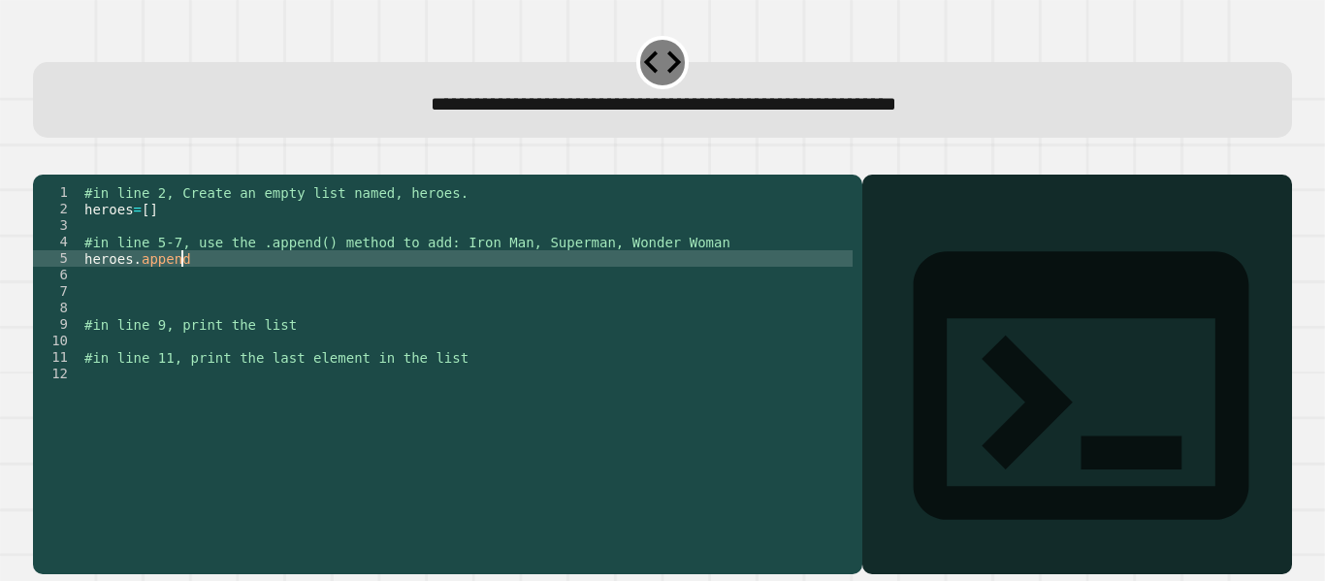
scroll to position [0, 7]
type textarea "**********"
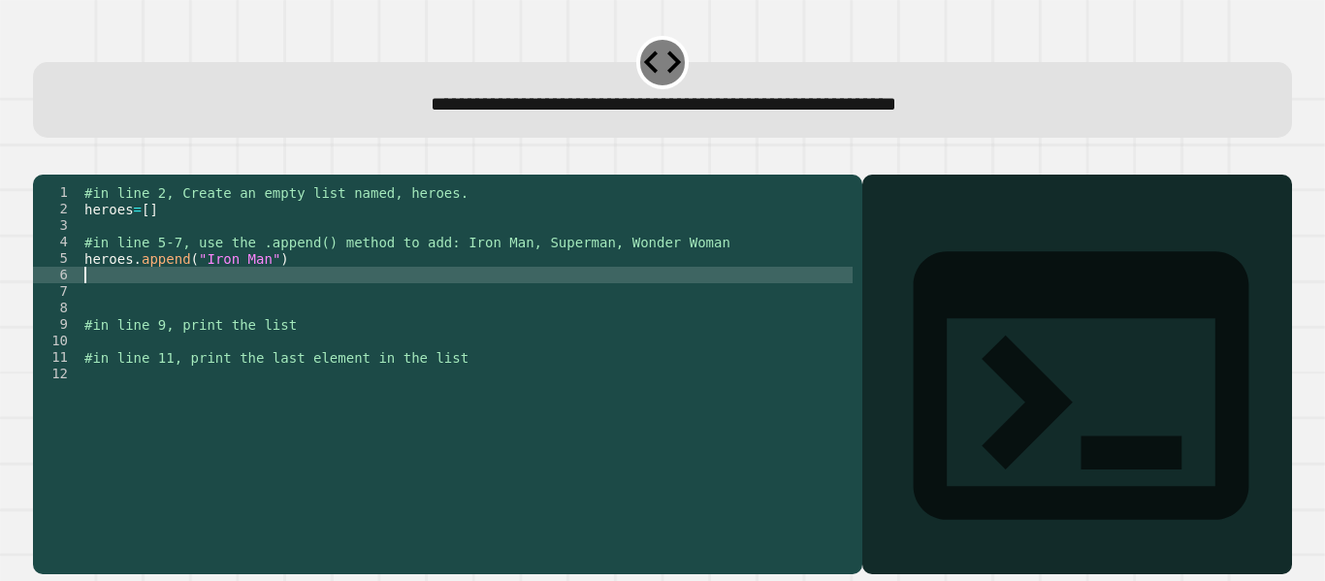
click at [554, 294] on div "#in line 2, Create an empty list named, heroes. heroes = [ ] #in line 5-7, use …" at bounding box center [467, 357] width 773 height 346
type textarea "**********"
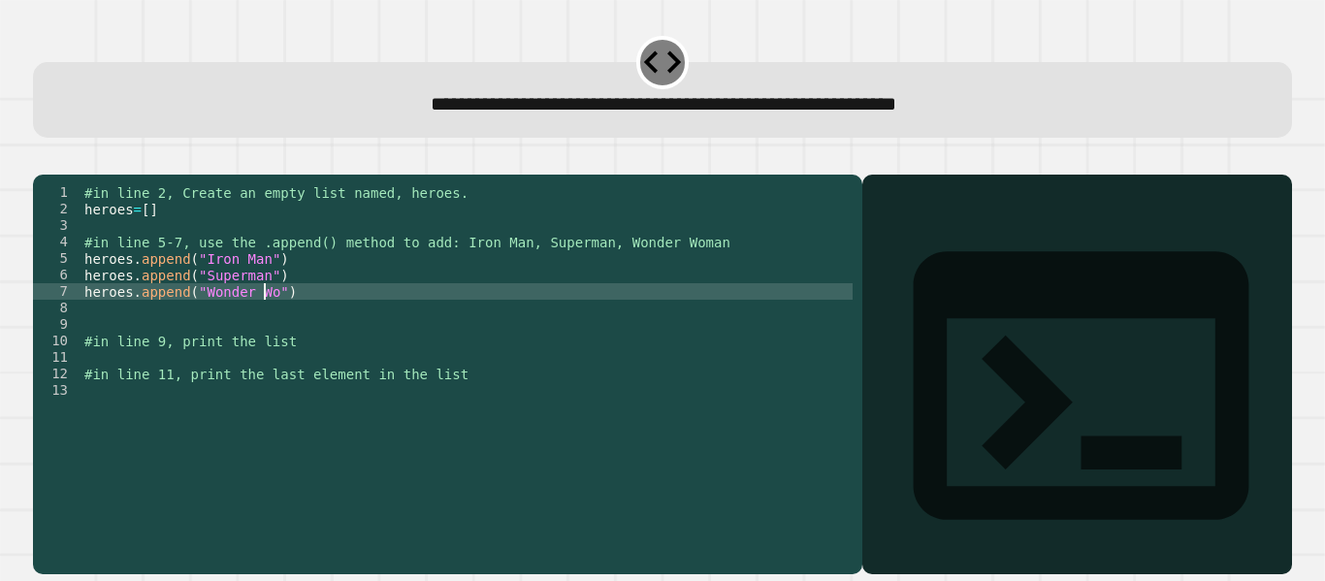
scroll to position [0, 13]
type textarea "**********"
click at [566, 340] on div "#in line 2, Create an empty list named, heroes. heroes = [ ] #in line 5-7, use …" at bounding box center [467, 357] width 773 height 346
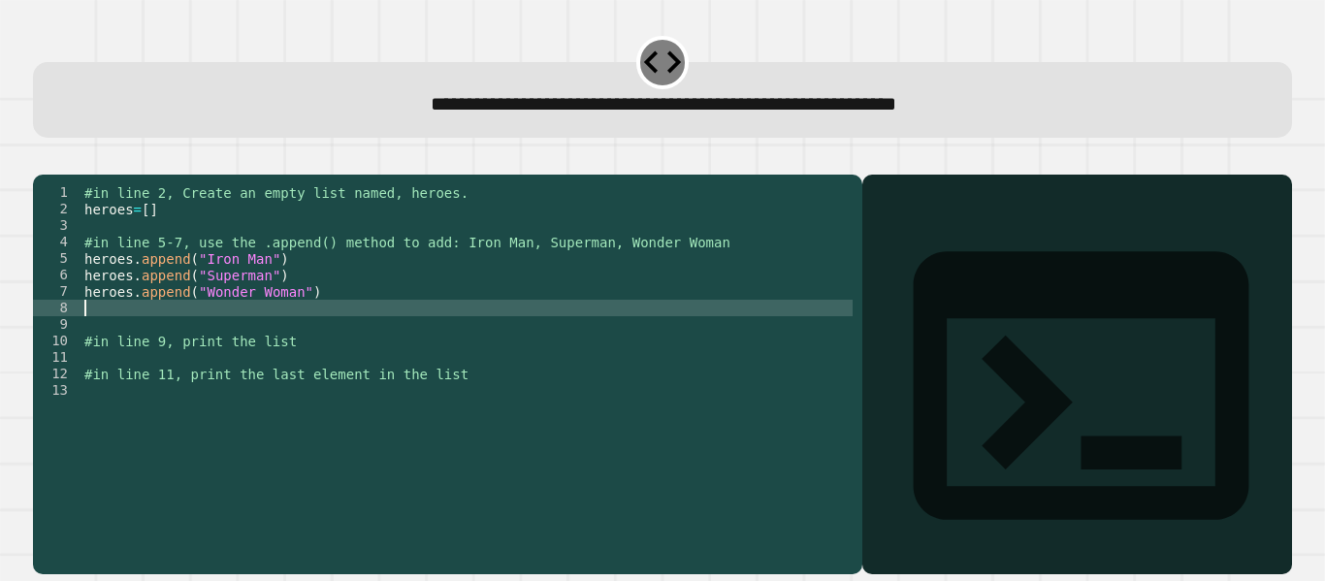
scroll to position [0, 0]
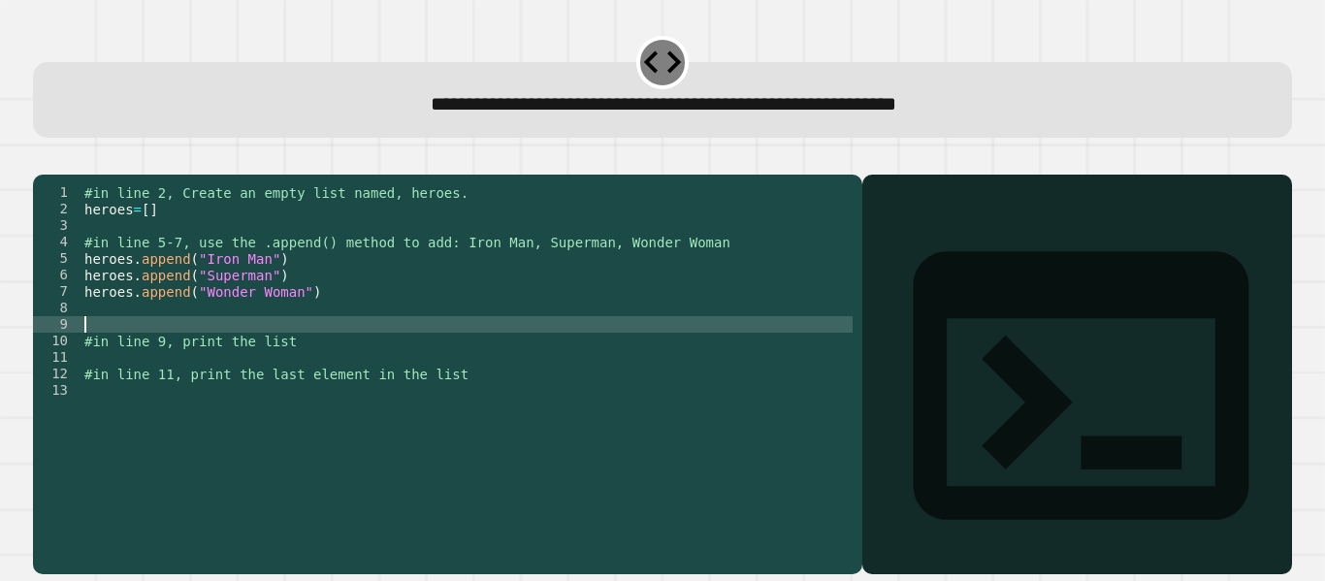
click at [473, 349] on div "#in line 2, Create an empty list named, heroes. heroes = [ ] #in line 5-7, use …" at bounding box center [467, 357] width 773 height 346
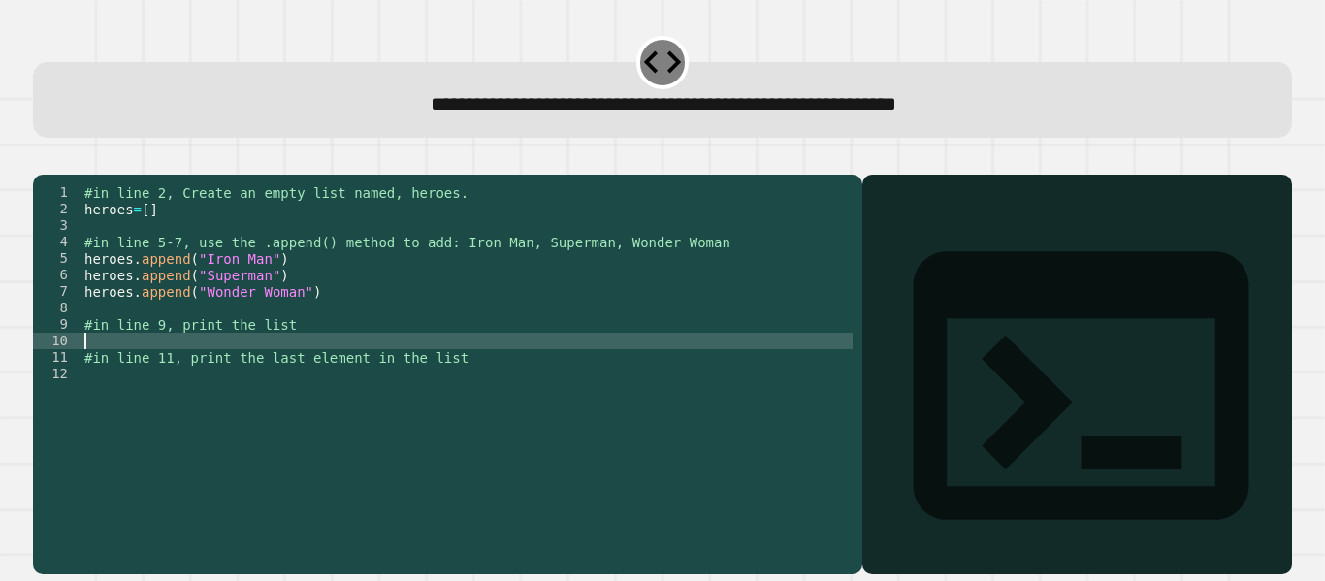
click at [389, 364] on div "#in line 2, Create an empty list named, heroes. heroes = [ ] #in line 5-7, use …" at bounding box center [467, 357] width 773 height 346
type textarea "**********"
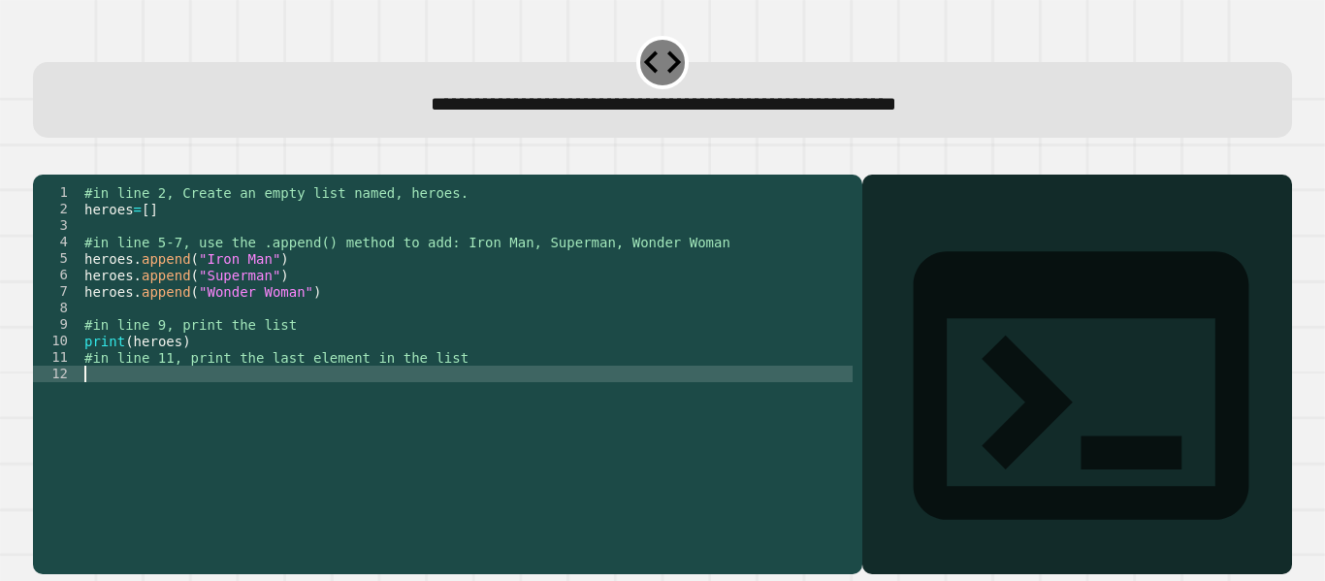
click at [511, 395] on div "#in line 2, Create an empty list named, heroes. heroes = [ ] #in line 5-7, use …" at bounding box center [467, 357] width 773 height 346
type textarea "*"
click at [476, 423] on div "#in line 2, Create an empty list named, heroes. heroes = [ ] #in line 5-7, use …" at bounding box center [467, 357] width 773 height 346
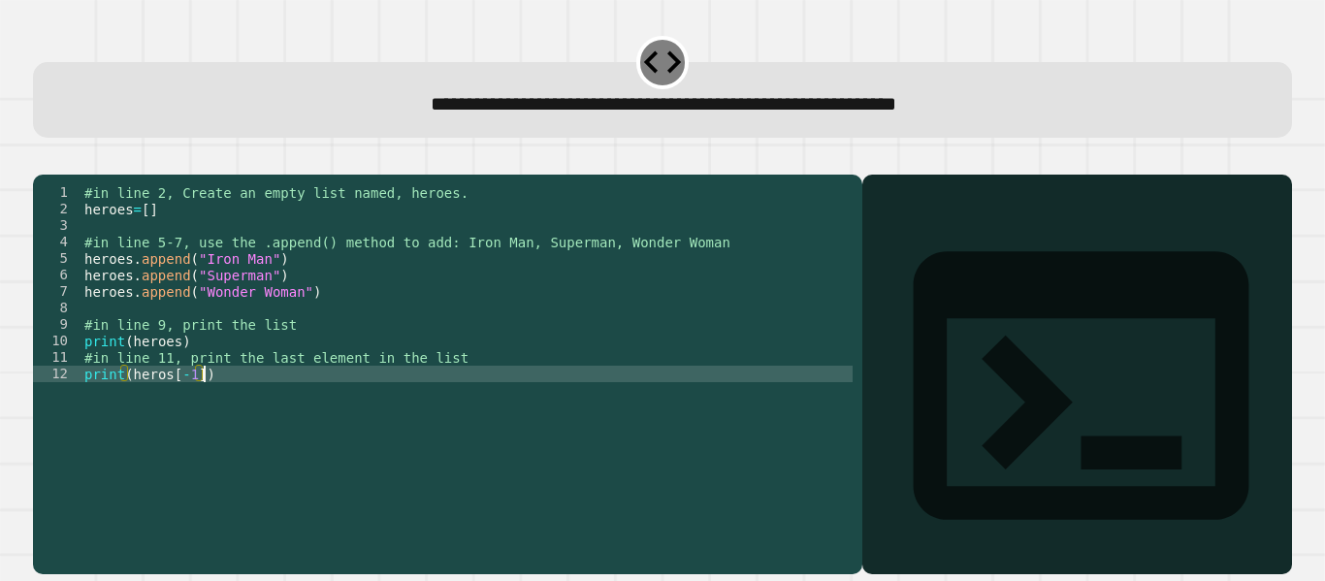
click at [43, 159] on button "button" at bounding box center [43, 159] width 0 height 0
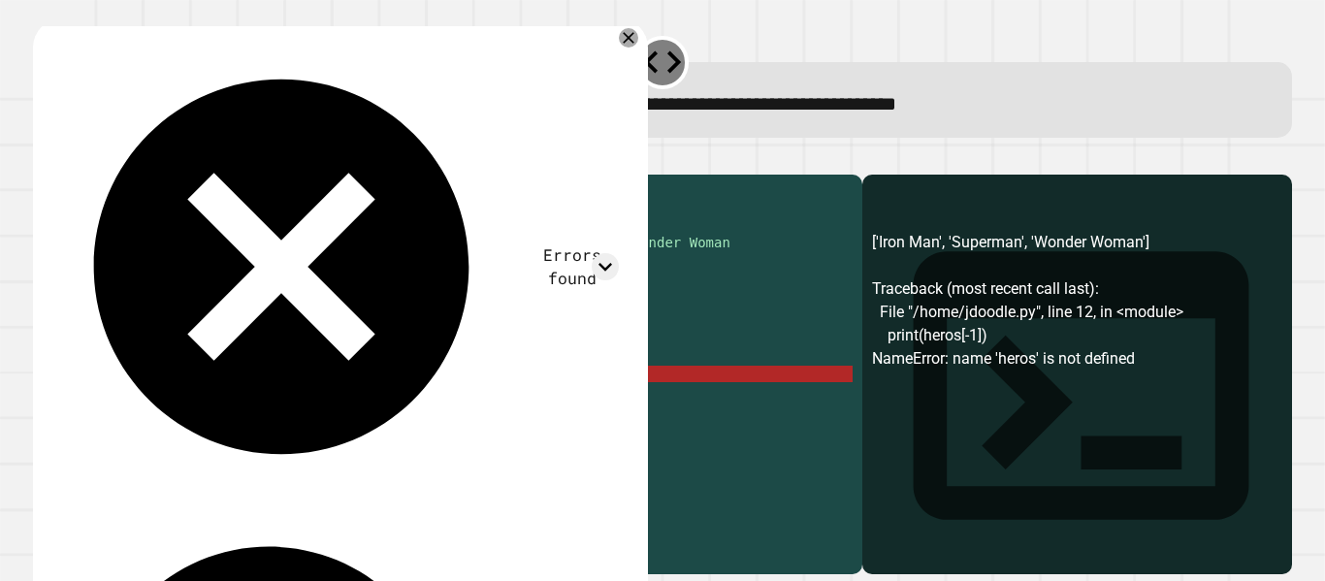
click at [289, 434] on div "#in line 2, Create an empty list named, heroes. heroes = [ ] #in line 5-7, use …" at bounding box center [467, 357] width 773 height 346
click at [199, 403] on div "#in line 2, Create an empty list named, heroes. heroes = [ ] #in line 5-7, use …" at bounding box center [467, 357] width 773 height 346
click at [207, 442] on div "#in line 2, Create an empty list named, heroes. heroes = [ ] #in line 5-7, use …" at bounding box center [467, 357] width 773 height 346
click at [154, 398] on div "#in line 2, Create an empty list named, heroes. heroes = [ ] #in line 5-7, use …" at bounding box center [467, 357] width 773 height 346
click at [166, 403] on div "#in line 2, Create an empty list named, heroes. heroes = [ ] #in line 5-7, use …" at bounding box center [467, 357] width 773 height 346
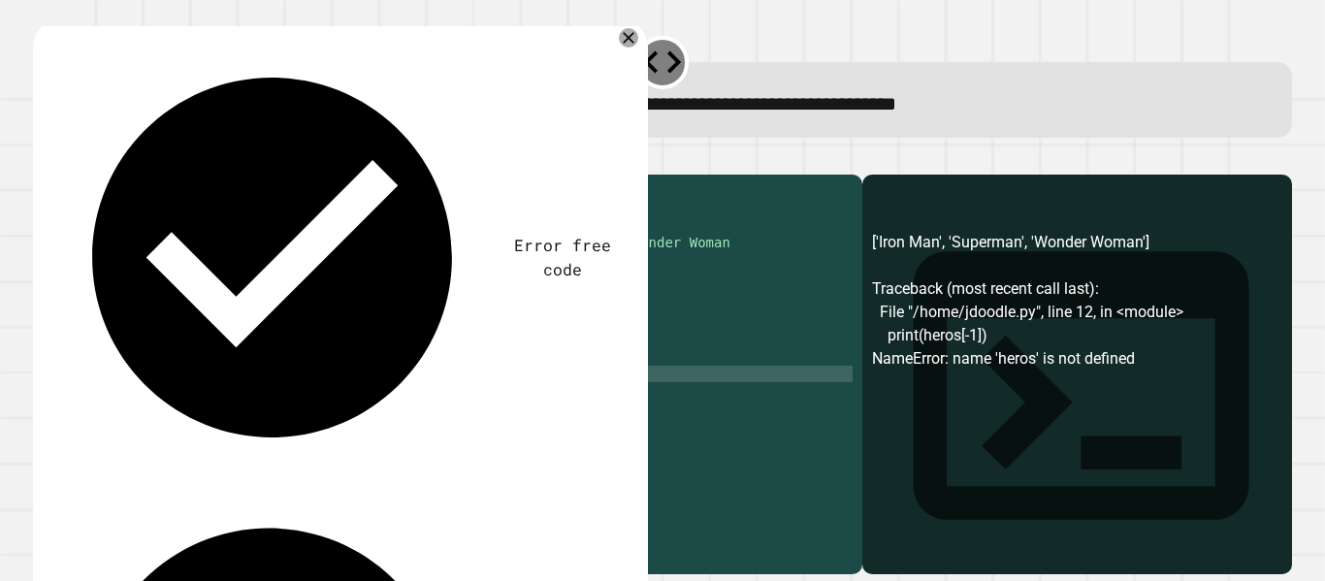
scroll to position [0, 7]
type textarea "**********"
click at [43, 159] on button "button" at bounding box center [43, 159] width 0 height 0
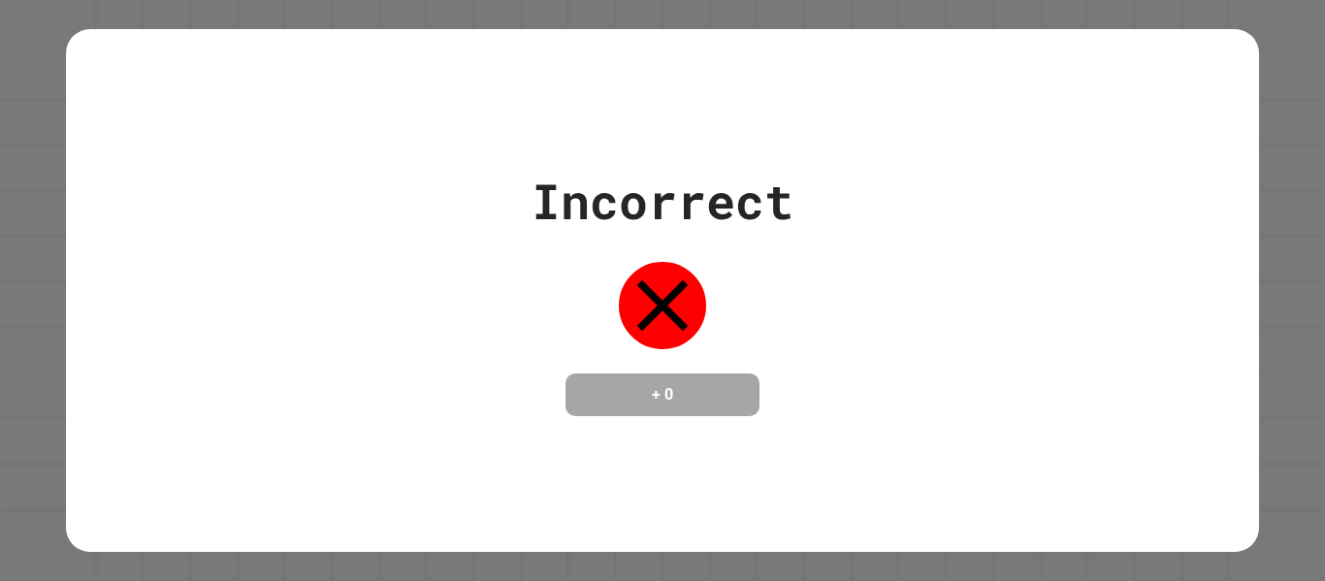
click at [197, 405] on div "Incorrect + 0" at bounding box center [662, 290] width 1192 height 251
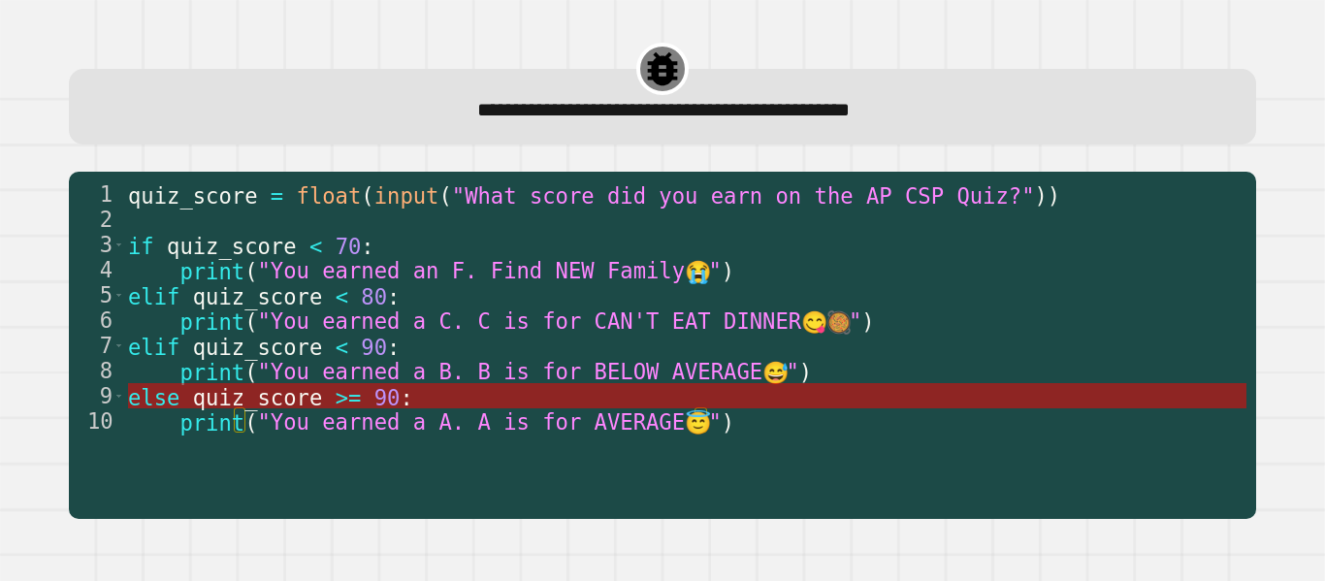
click at [374, 405] on span "90" at bounding box center [387, 396] width 26 height 25
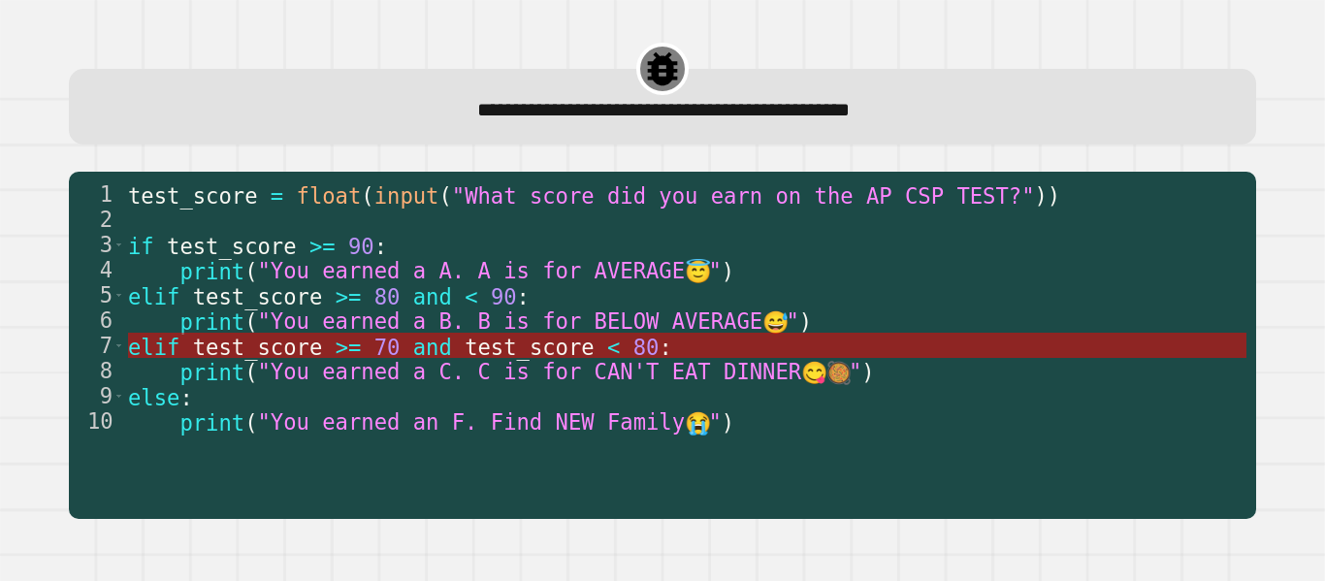
click at [466, 348] on span "test_score" at bounding box center [531, 346] width 130 height 25
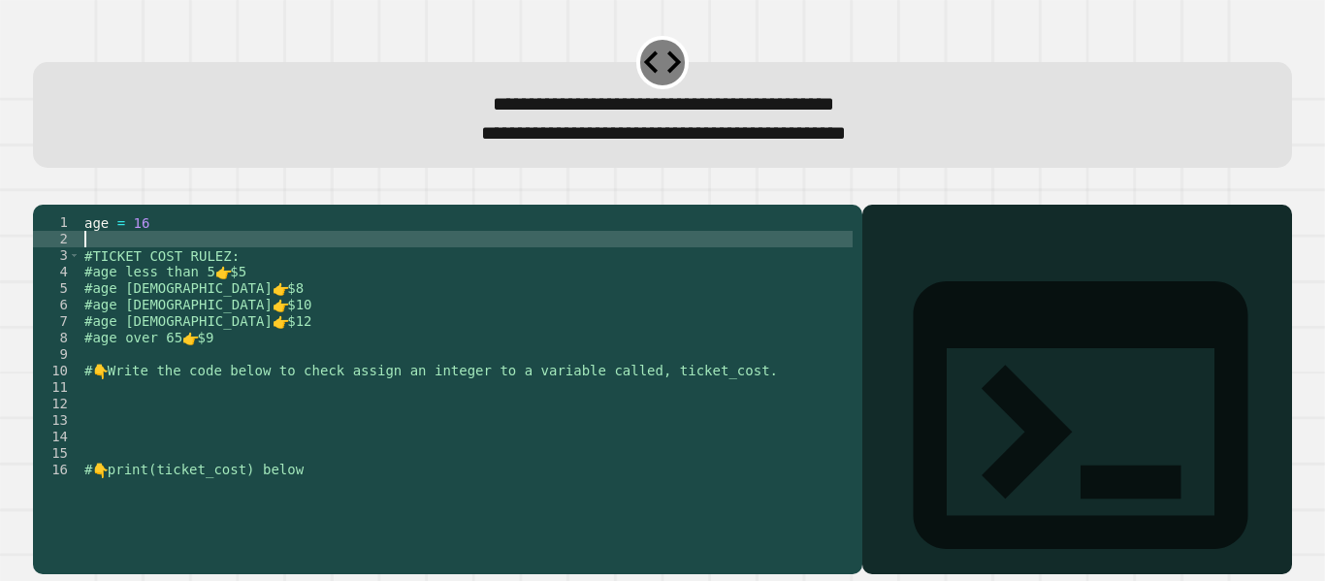
click at [242, 263] on div "age = [DEMOGRAPHIC_DATA] #TICKET COST RULEZ: #age less than 5 👉 $5 #age [DEMOGR…" at bounding box center [467, 370] width 772 height 313
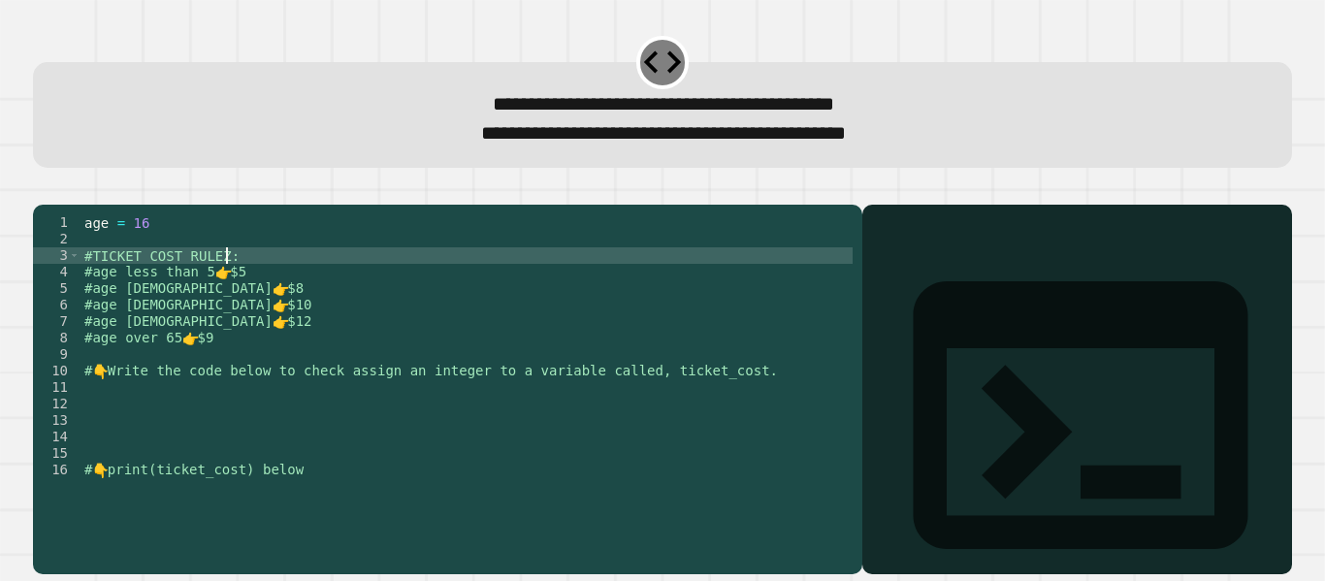
click at [224, 280] on div "age = [DEMOGRAPHIC_DATA] #TICKET COST RULEZ: #age less than 5 👉 $5 #age [DEMOGR…" at bounding box center [467, 370] width 772 height 313
click at [241, 280] on div "age = [DEMOGRAPHIC_DATA] #TICKET COST RULEZ: #age less than 5 👉 $5 #age [DEMOGR…" at bounding box center [467, 370] width 772 height 313
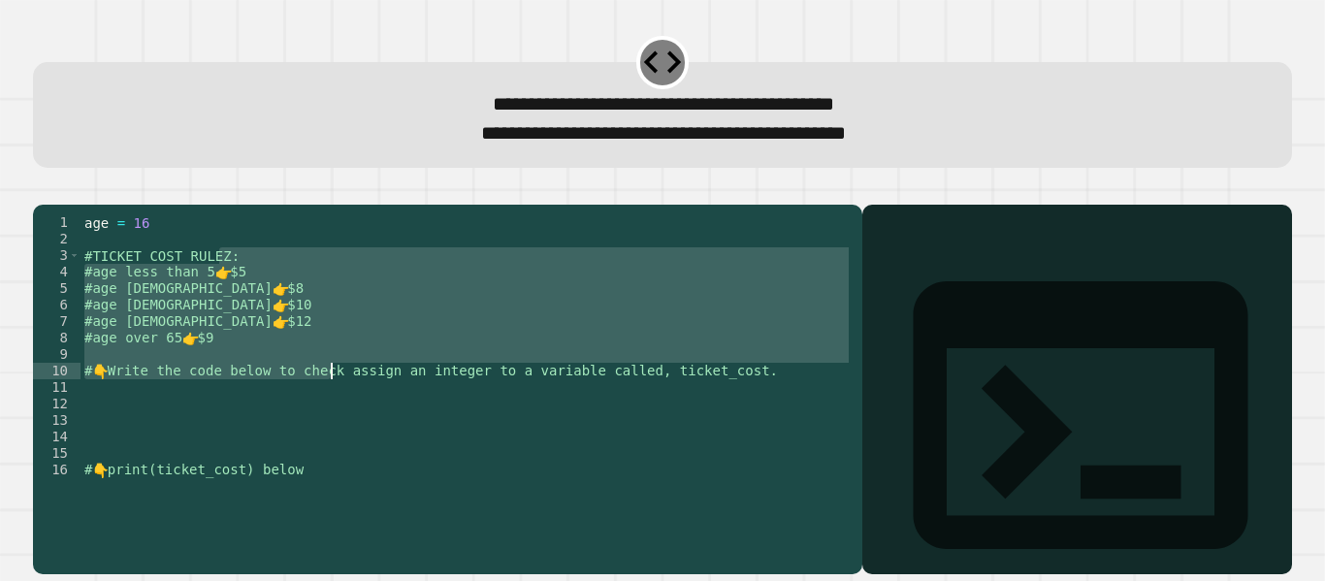
drag, startPoint x: 241, startPoint y: 280, endPoint x: 257, endPoint y: 300, distance: 25.5
click at [257, 300] on div "age = [DEMOGRAPHIC_DATA] #TICKET COST RULEZ: #age less than 5 👉 $5 #age [DEMOGR…" at bounding box center [467, 370] width 772 height 313
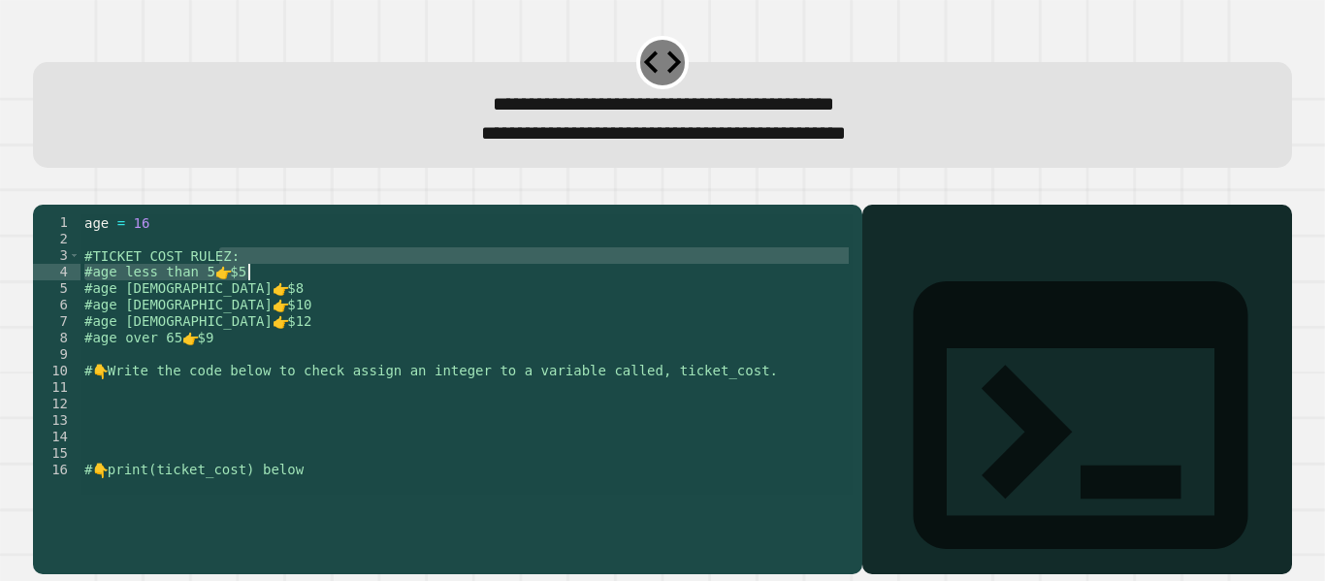
click at [257, 300] on div "age = [DEMOGRAPHIC_DATA] #TICKET COST RULEZ: #age less than 5 👉 $5 #age [DEMOGR…" at bounding box center [467, 354] width 772 height 280
click at [258, 291] on div "age = [DEMOGRAPHIC_DATA] #TICKET COST RULEZ: #age less than 5 👉 $5 #age [DEMOGR…" at bounding box center [467, 370] width 772 height 313
type textarea "**********"
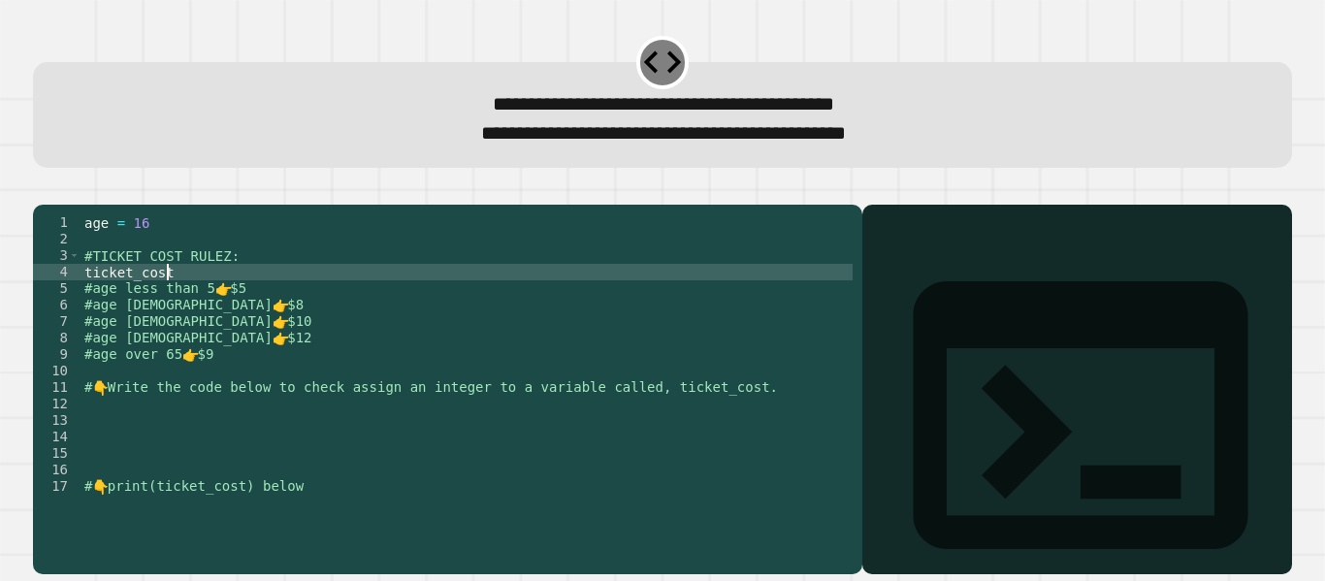
scroll to position [0, 6]
click at [244, 300] on div "age = [DEMOGRAPHIC_DATA] #TICKET COST RULEZ: ticket_cost : #age less than 5 👉 $…" at bounding box center [467, 370] width 772 height 313
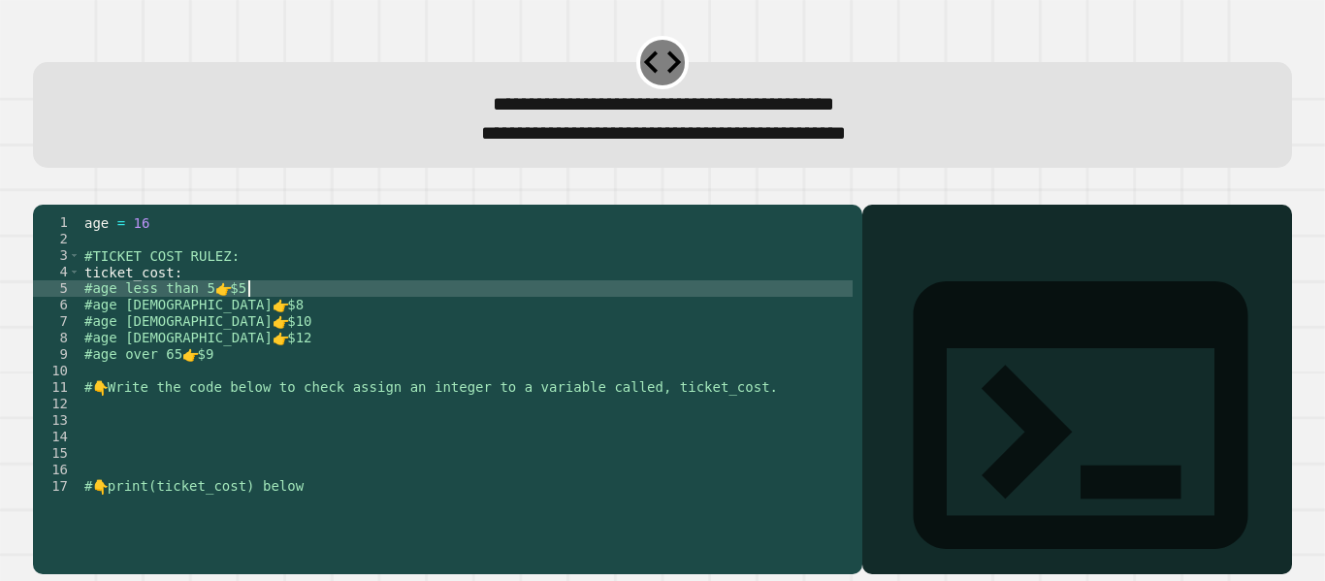
click at [254, 309] on div "age = [DEMOGRAPHIC_DATA] #TICKET COST RULEZ: ticket_cost : #age less than 5 👉 $…" at bounding box center [467, 370] width 772 height 313
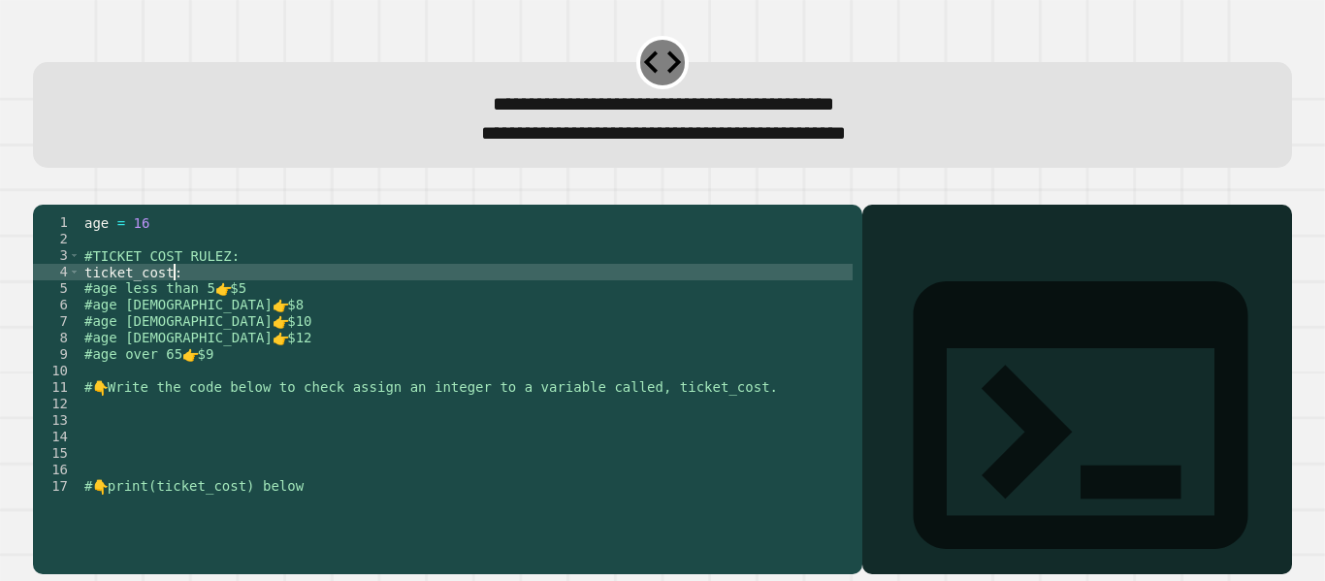
click at [239, 293] on div "age = [DEMOGRAPHIC_DATA] #TICKET COST RULEZ: ticket_cost : #age less than 5 👉 $…" at bounding box center [467, 370] width 772 height 313
type textarea "**********"
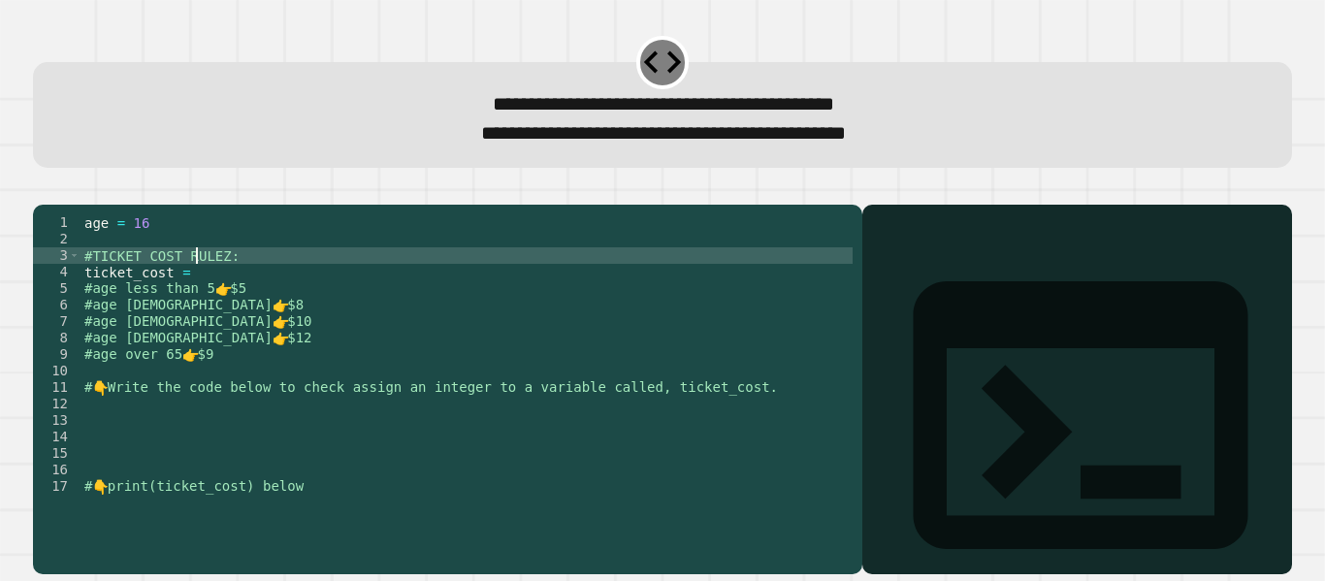
click at [196, 285] on div "age = [DEMOGRAPHIC_DATA] #TICKET COST RULEZ: ticket_cost = #age less than 5 👉 $…" at bounding box center [467, 370] width 772 height 313
click at [200, 292] on div "age = [DEMOGRAPHIC_DATA] #TICKET COST RULEZ: ticket_cost = #age less than 5 👉 $…" at bounding box center [467, 370] width 772 height 313
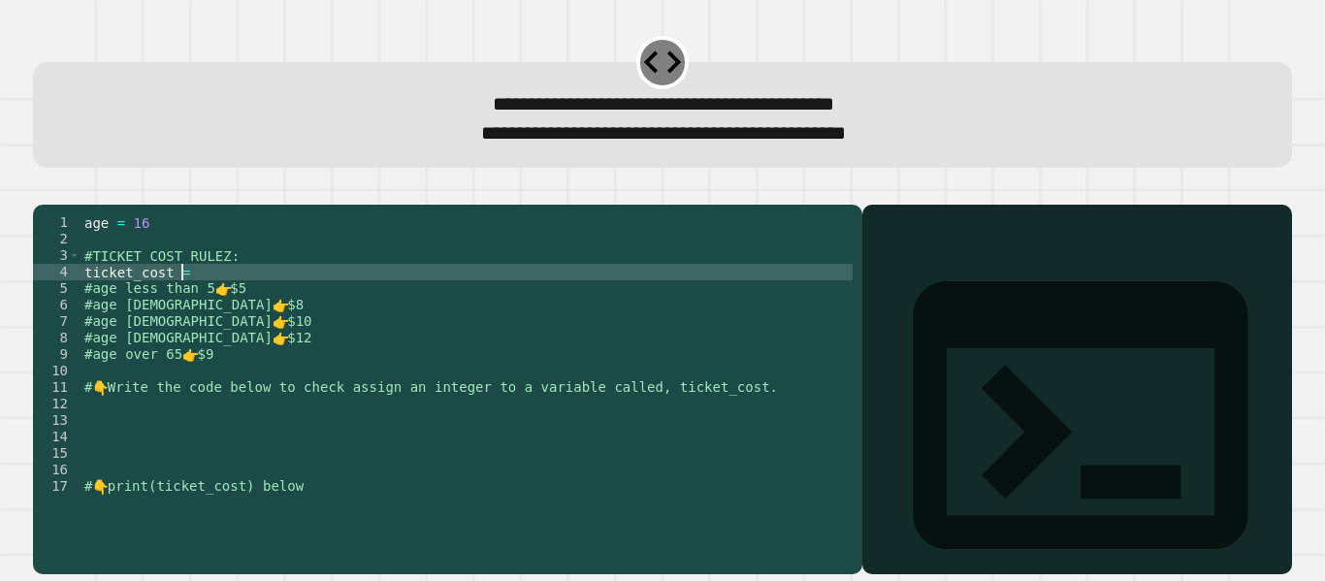
click at [199, 299] on div "age = [DEMOGRAPHIC_DATA] #TICKET COST RULEZ: ticket_cost = #age less than 5 👉 $…" at bounding box center [467, 370] width 772 height 313
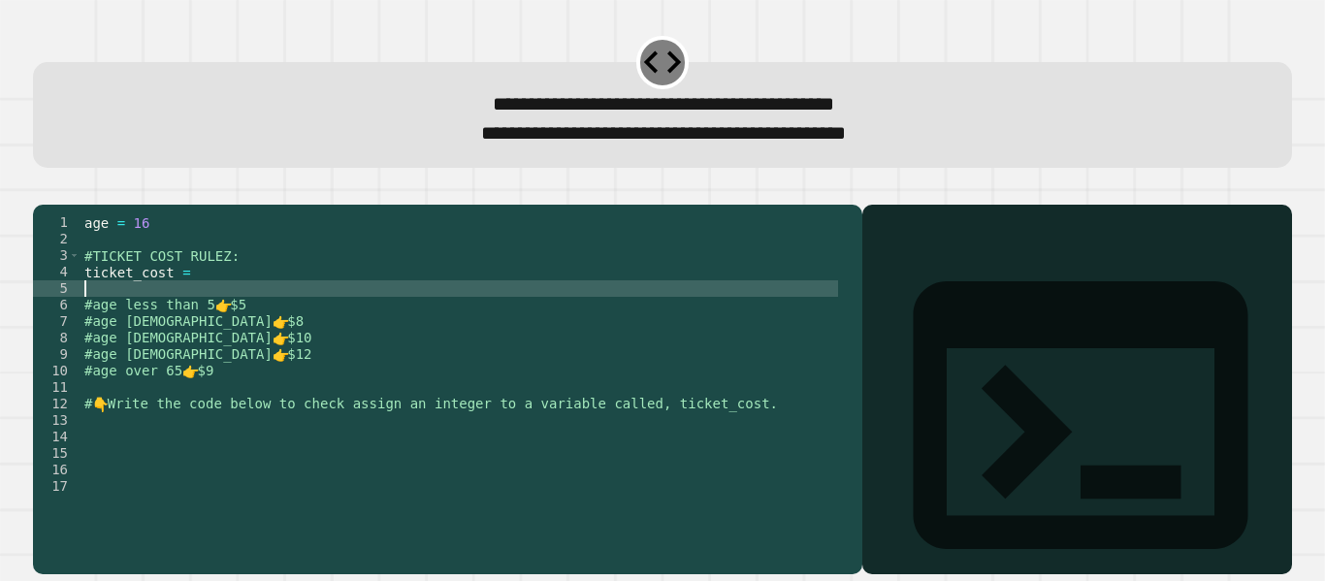
scroll to position [0, 0]
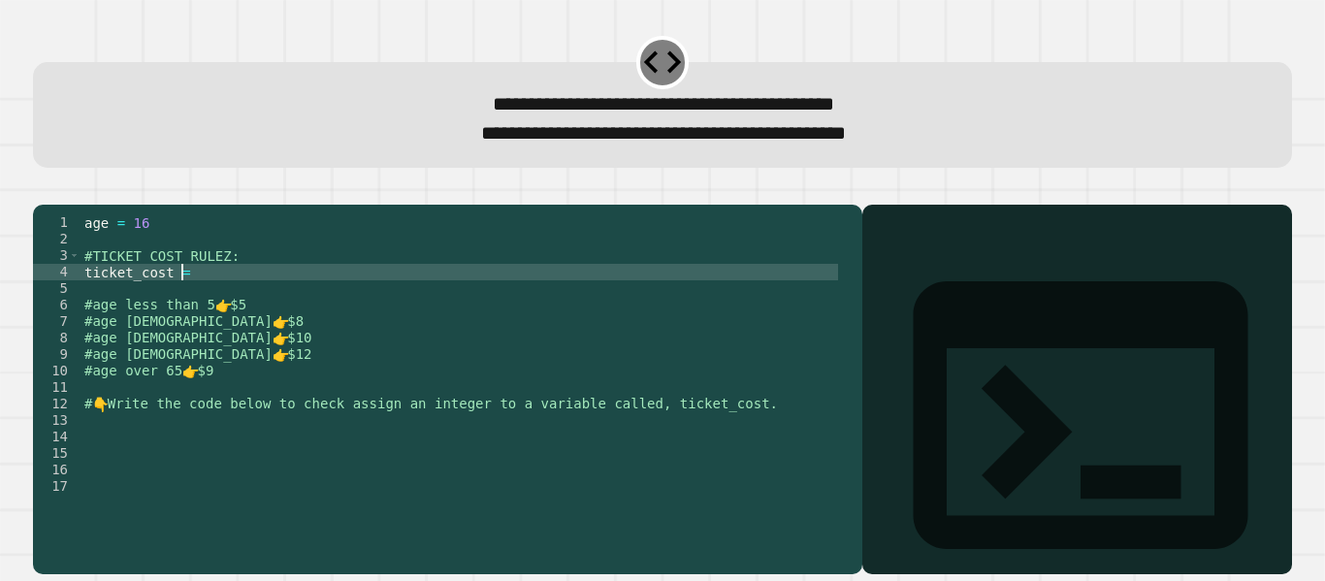
click at [199, 299] on div "age = [DEMOGRAPHIC_DATA] #TICKET COST RULEZ: ticket_cost = #age less than 5 👉 $…" at bounding box center [460, 370] width 758 height 313
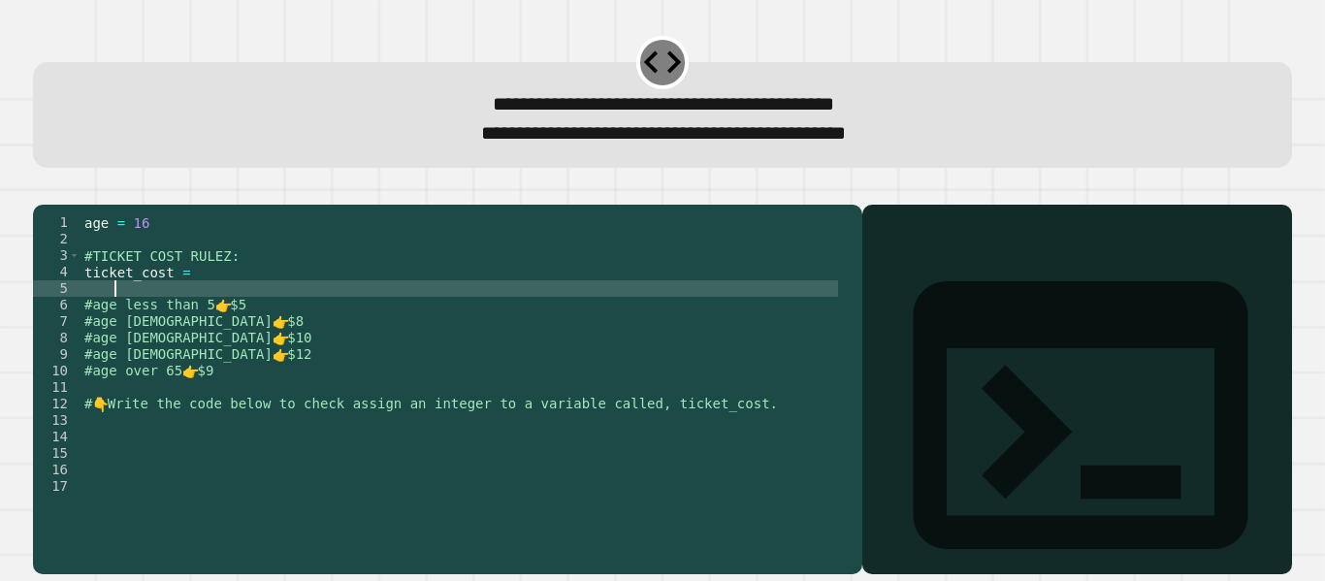
click at [198, 312] on div "age = [DEMOGRAPHIC_DATA] #TICKET COST RULEZ: ticket_cost = #age less than 5 👉 $…" at bounding box center [460, 370] width 758 height 313
type textarea "*"
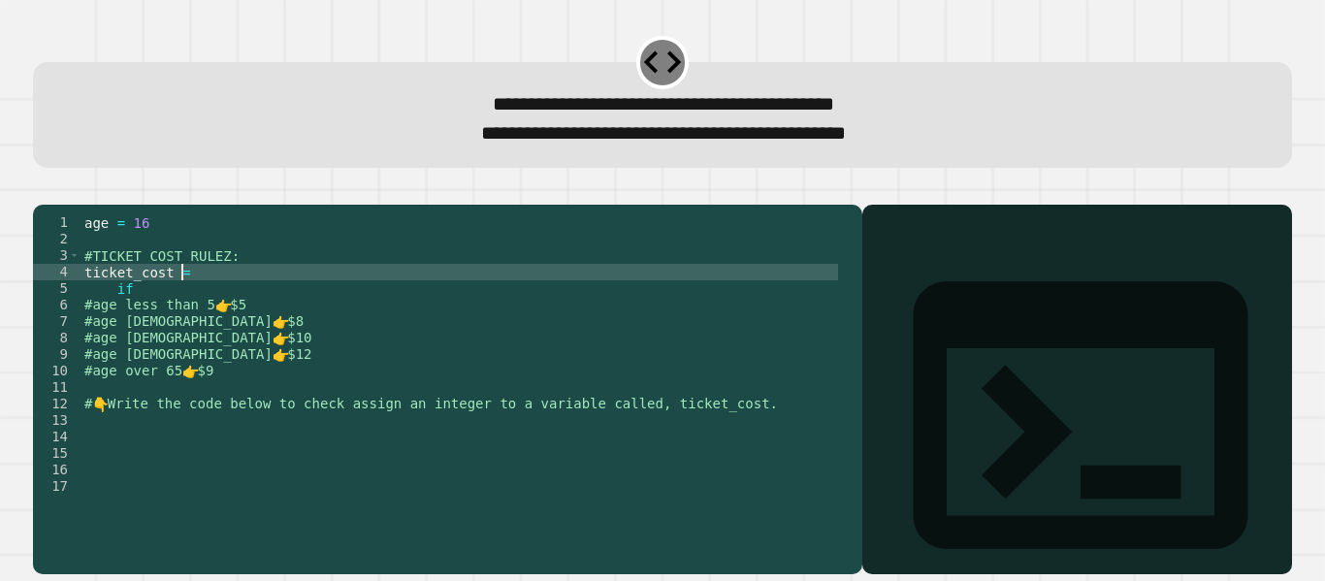
click at [195, 296] on div "age = [DEMOGRAPHIC_DATA] #TICKET COST RULEZ: ticket_cost = if #age less than 5 …" at bounding box center [460, 370] width 758 height 313
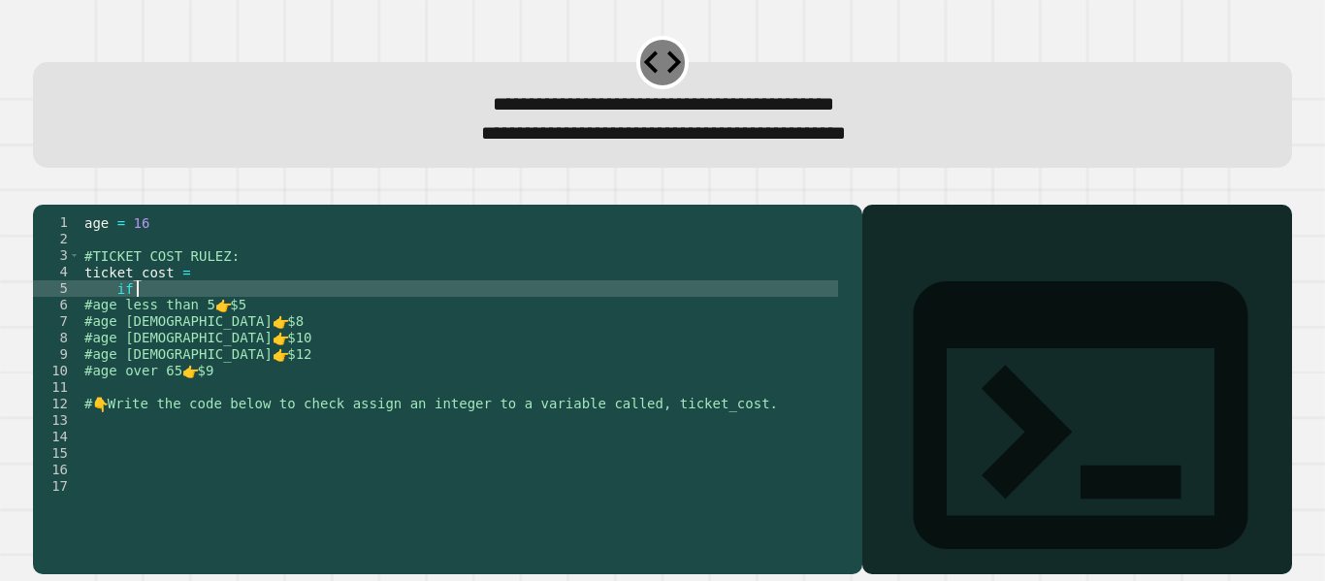
click at [181, 315] on div "age = [DEMOGRAPHIC_DATA] #TICKET COST RULEZ: ticket_cost = if #age less than 5 …" at bounding box center [460, 370] width 758 height 313
click at [197, 301] on div "age = [DEMOGRAPHIC_DATA] #TICKET COST RULEZ: ticket_cost = if #age less than 5 …" at bounding box center [460, 370] width 758 height 313
click at [180, 317] on div "age = [DEMOGRAPHIC_DATA] #TICKET COST RULEZ: ticket_cost = if #age less than 5 …" at bounding box center [460, 370] width 758 height 313
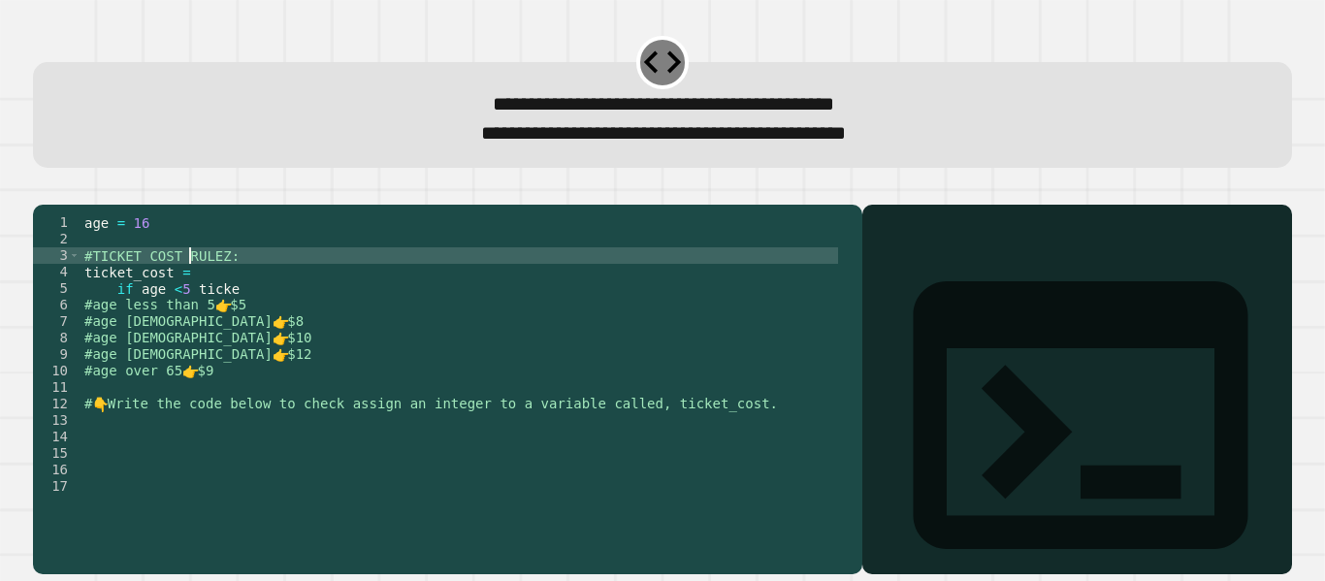
click at [189, 292] on div "age = [DEMOGRAPHIC_DATA] #TICKET COST RULEZ: ticket_cost = if age < [DEMOGRAPHI…" at bounding box center [460, 370] width 758 height 313
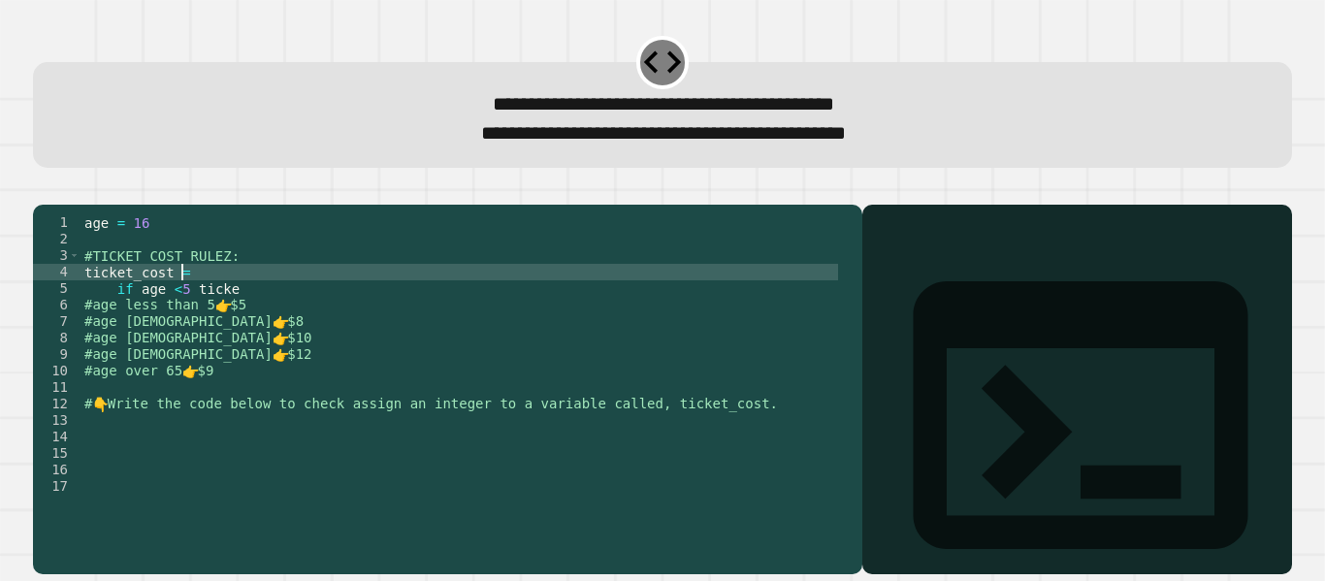
click at [196, 306] on div "age = [DEMOGRAPHIC_DATA] #TICKET COST RULEZ: ticket_cost = if age < [DEMOGRAPHI…" at bounding box center [460, 370] width 758 height 313
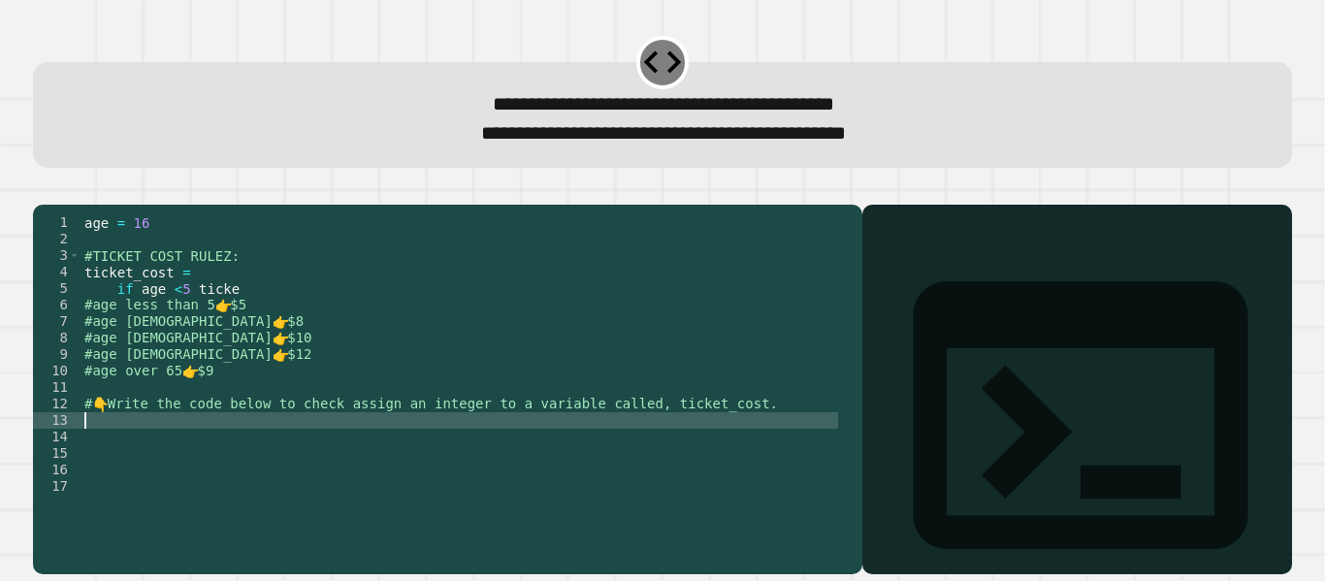
click at [102, 456] on div "age = [DEMOGRAPHIC_DATA] #TICKET COST RULEZ: ticket_cost = if age < [DEMOGRAPHI…" at bounding box center [460, 370] width 758 height 313
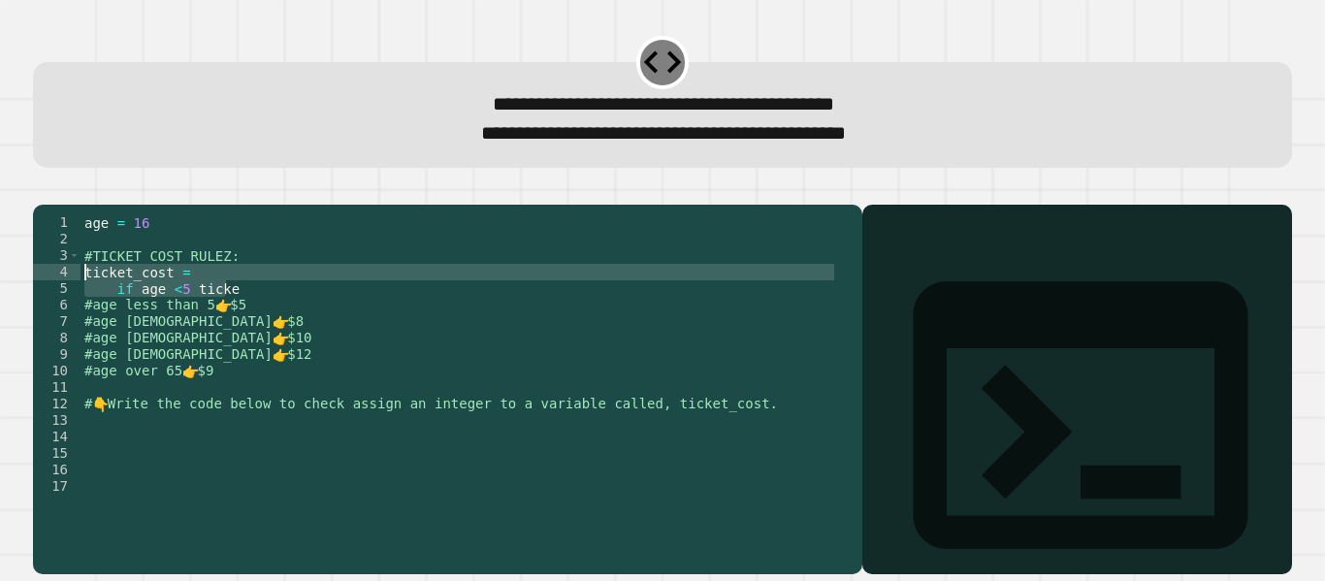
drag, startPoint x: 242, startPoint y: 314, endPoint x: 66, endPoint y: 302, distance: 176.0
click at [66, 302] on div "**********" at bounding box center [443, 354] width 820 height 280
type textarea "**********"
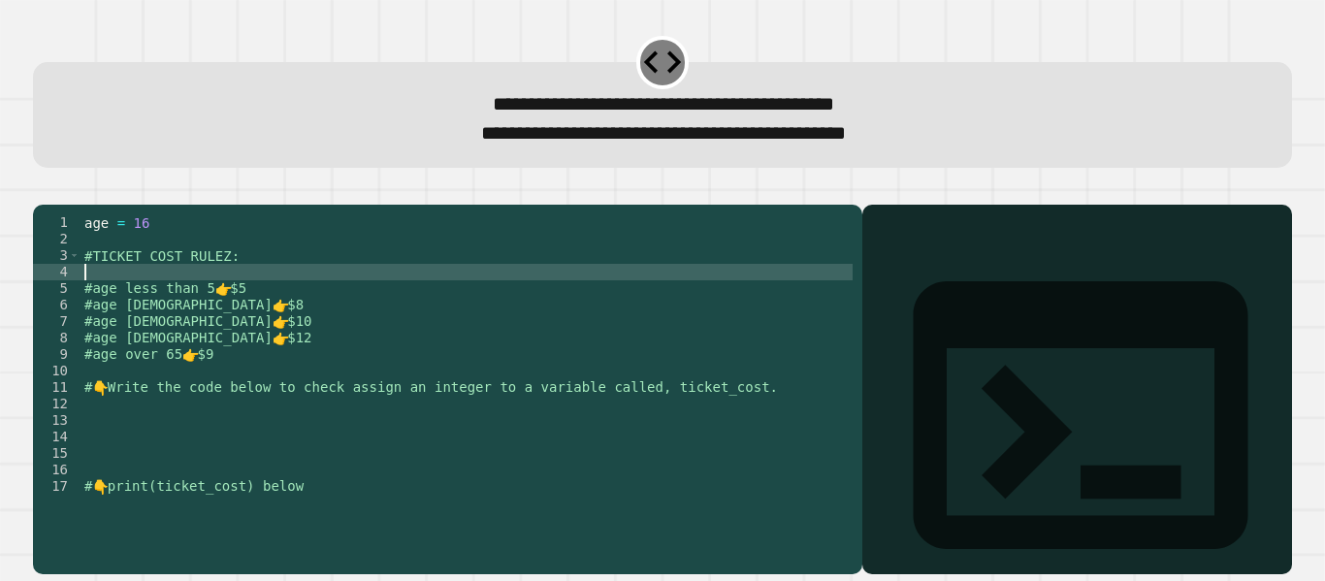
type textarea "**********"
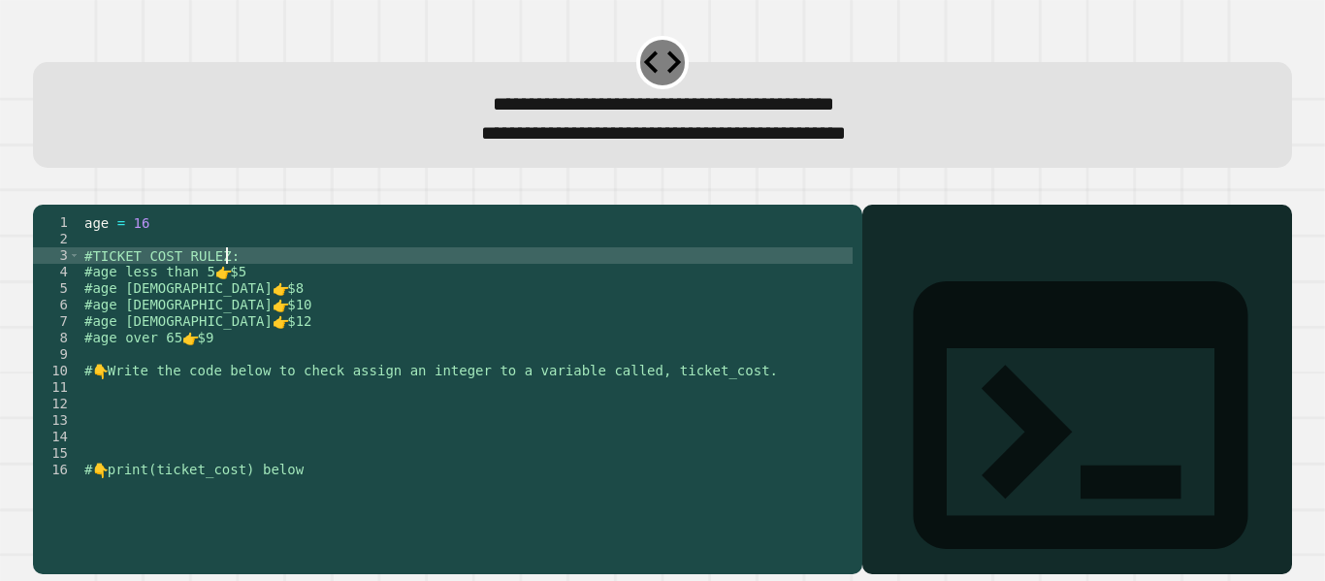
click at [231, 303] on div "age = [DEMOGRAPHIC_DATA] #TICKET COST RULEZ: #age less than 5 👉 $5 #age [DEMOGR…" at bounding box center [467, 370] width 772 height 313
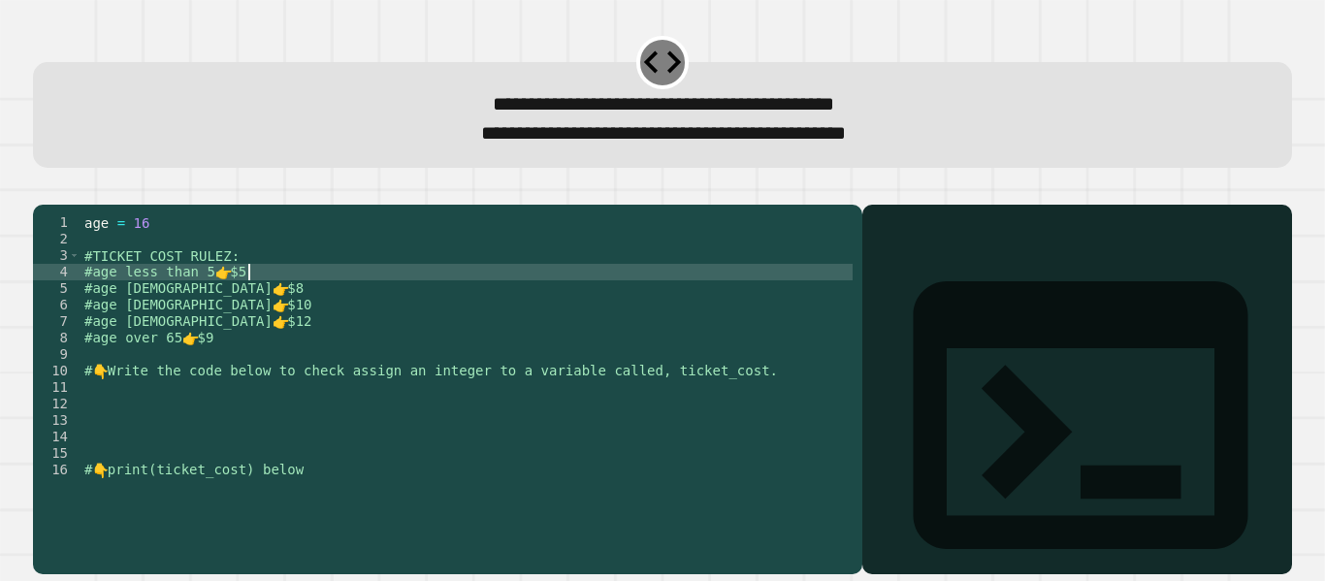
click at [252, 304] on div "age = [DEMOGRAPHIC_DATA] #TICKET COST RULEZ: #age less than 5 👉 $5 #age [DEMOGR…" at bounding box center [467, 370] width 772 height 313
click at [94, 440] on div "age = [DEMOGRAPHIC_DATA] #TICKET COST RULEZ: #age less than 5 👉 $5 #age [DEMOGR…" at bounding box center [467, 370] width 772 height 313
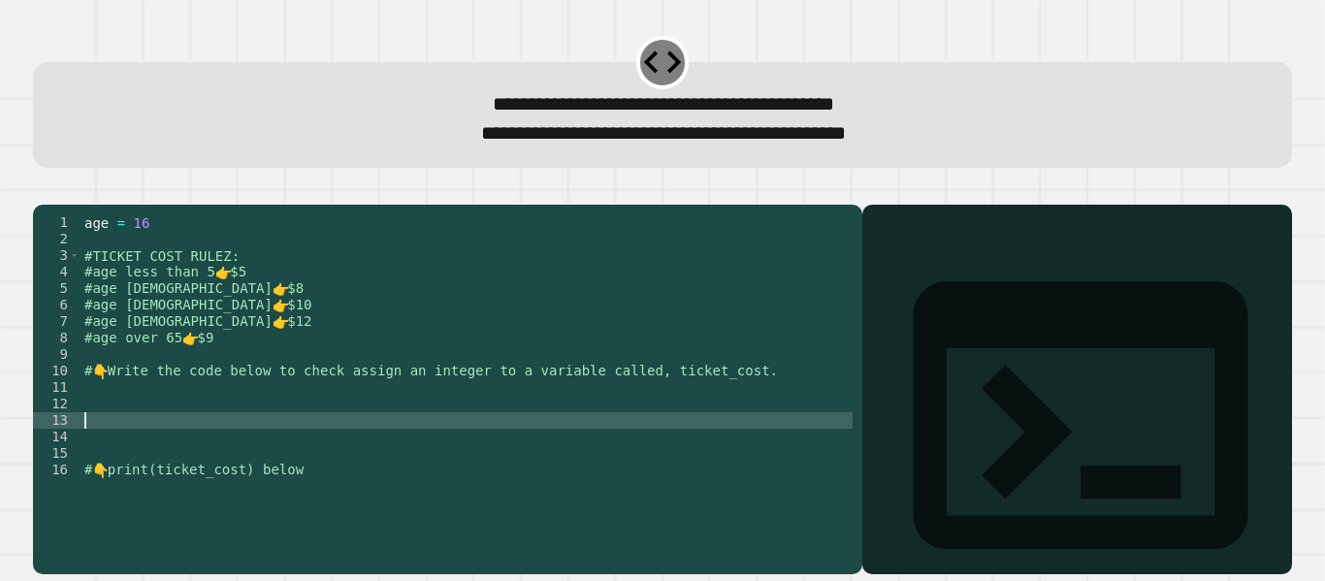
click at [92, 451] on div "age = [DEMOGRAPHIC_DATA] #TICKET COST RULEZ: #age less than 5 👉 $5 #age [DEMOGR…" at bounding box center [467, 370] width 772 height 313
type textarea "**********"
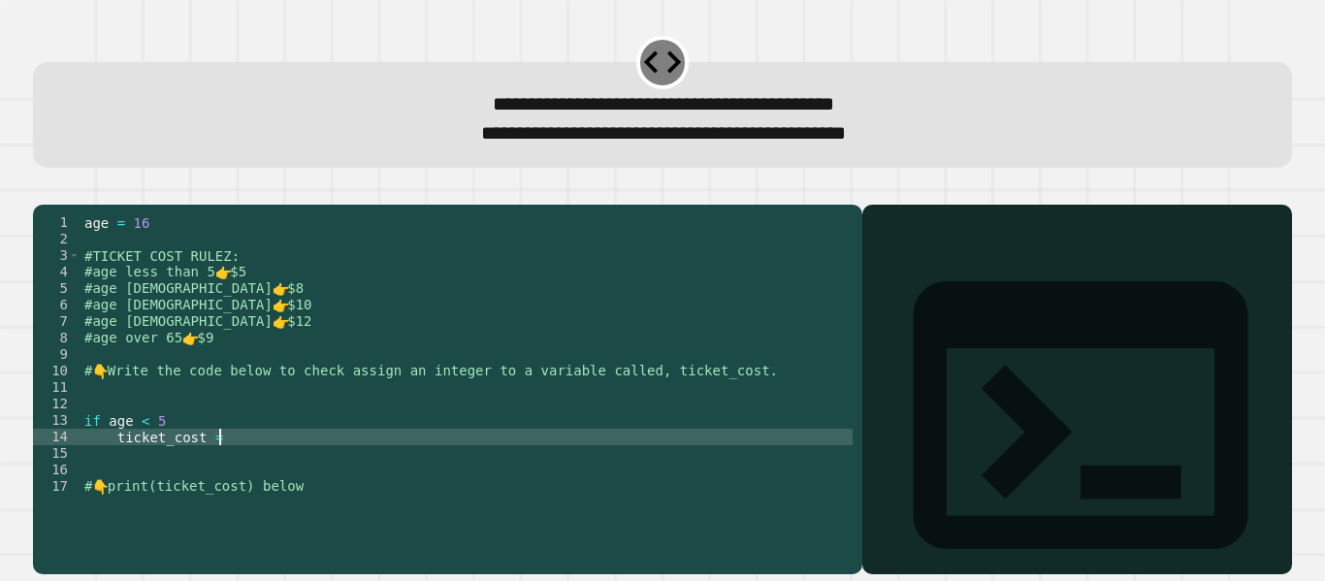
scroll to position [0, 9]
click at [168, 437] on div "age = [DEMOGRAPHIC_DATA] #TICKET COST RULEZ: #age less than 5 👉 $5 #age [DEMOGR…" at bounding box center [467, 370] width 772 height 313
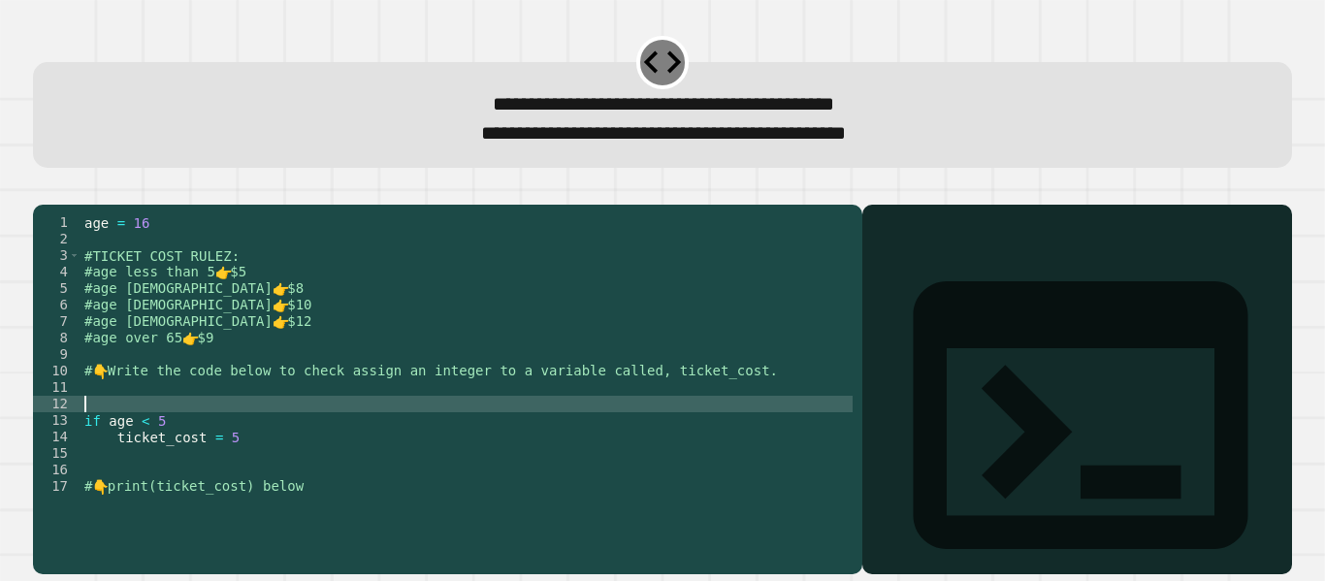
scroll to position [0, 0]
click at [168, 450] on div "age = [DEMOGRAPHIC_DATA] #TICKET COST RULEZ: #age less than 5 👉 $5 #age [DEMOGR…" at bounding box center [467, 370] width 772 height 313
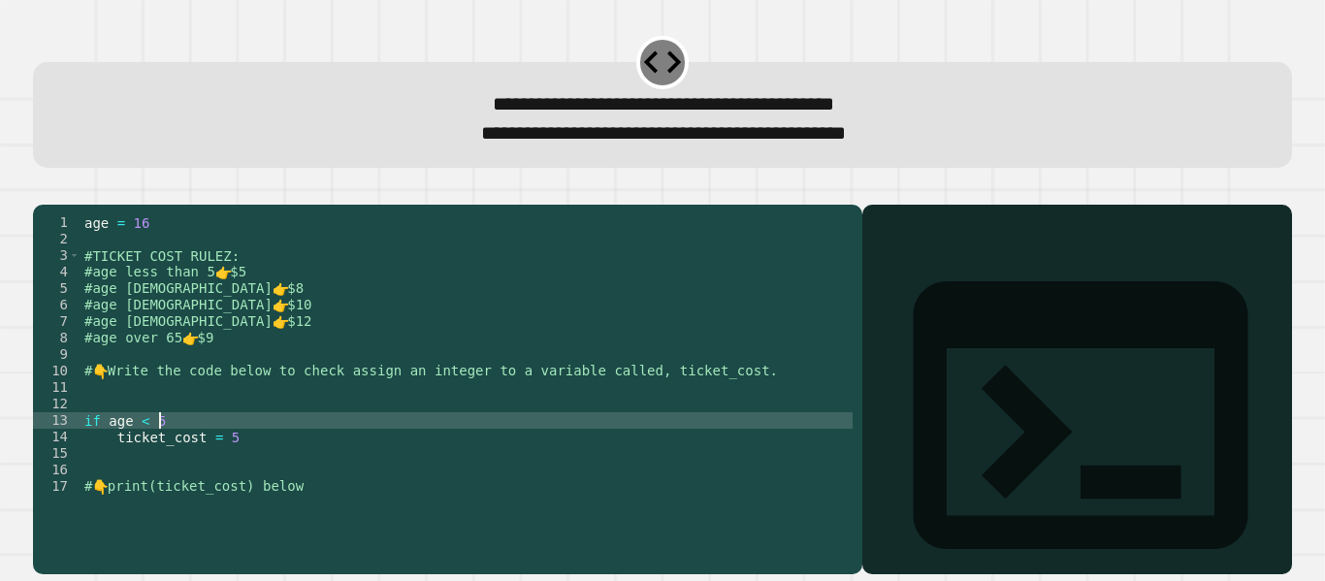
scroll to position [0, 5]
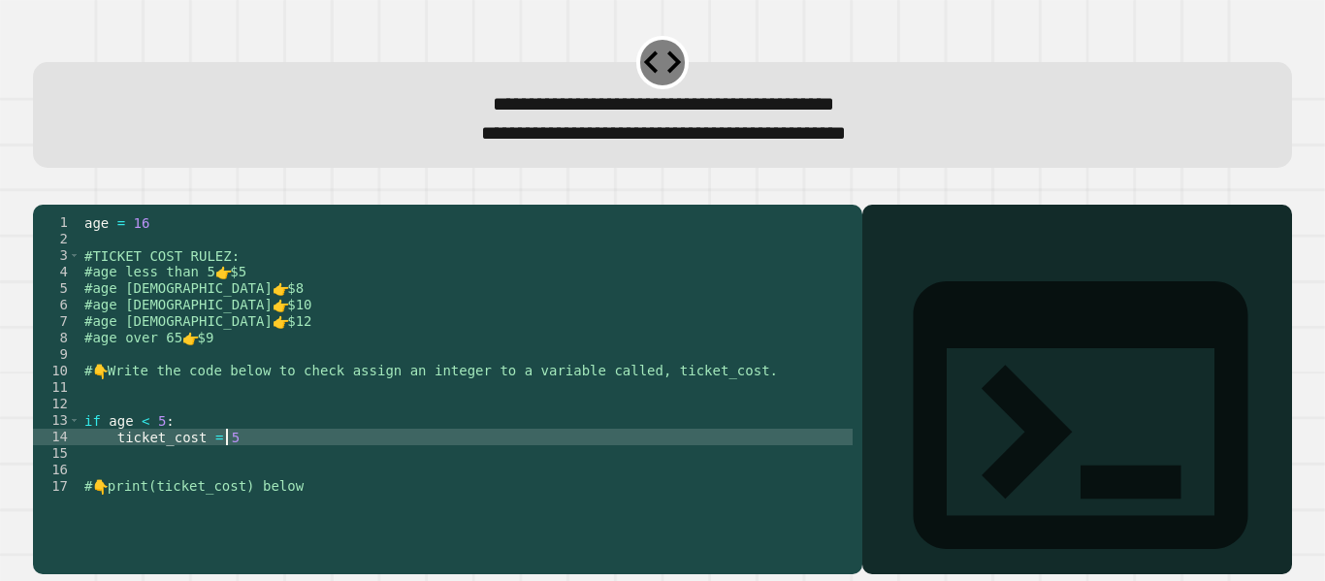
click at [258, 468] on div "age = [DEMOGRAPHIC_DATA] #TICKET COST RULEZ: #age less than 5 👉 $5 #age [DEMOGR…" at bounding box center [467, 370] width 772 height 313
type textarea "**********"
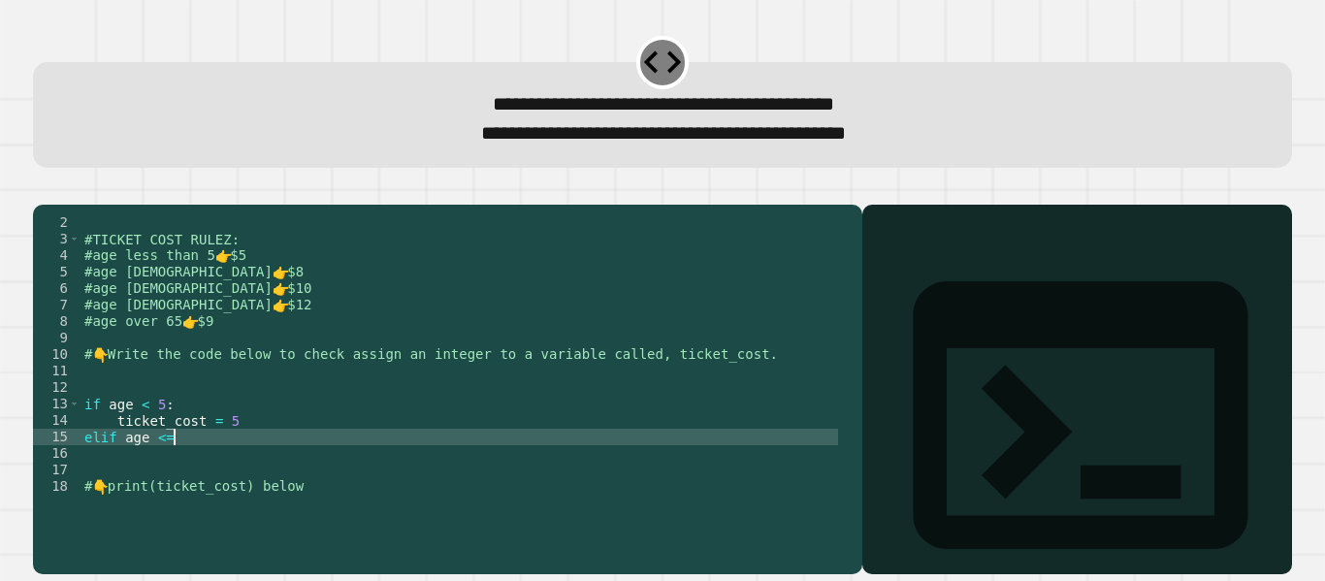
scroll to position [0, 6]
type textarea "**********"
